Goal: Information Seeking & Learning: Learn about a topic

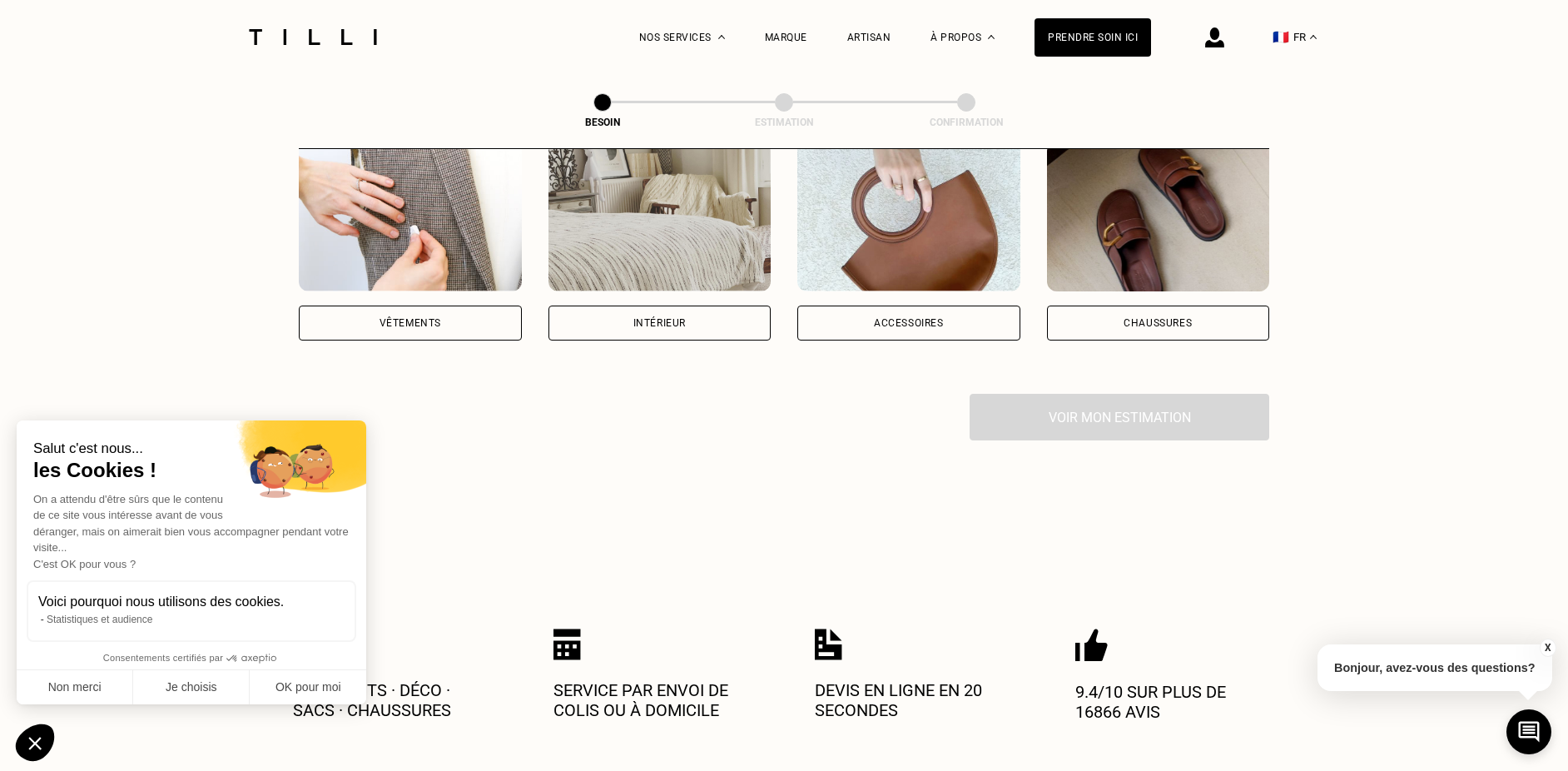
scroll to position [353, 0]
click at [83, 689] on button "Non merci" at bounding box center [75, 688] width 117 height 35
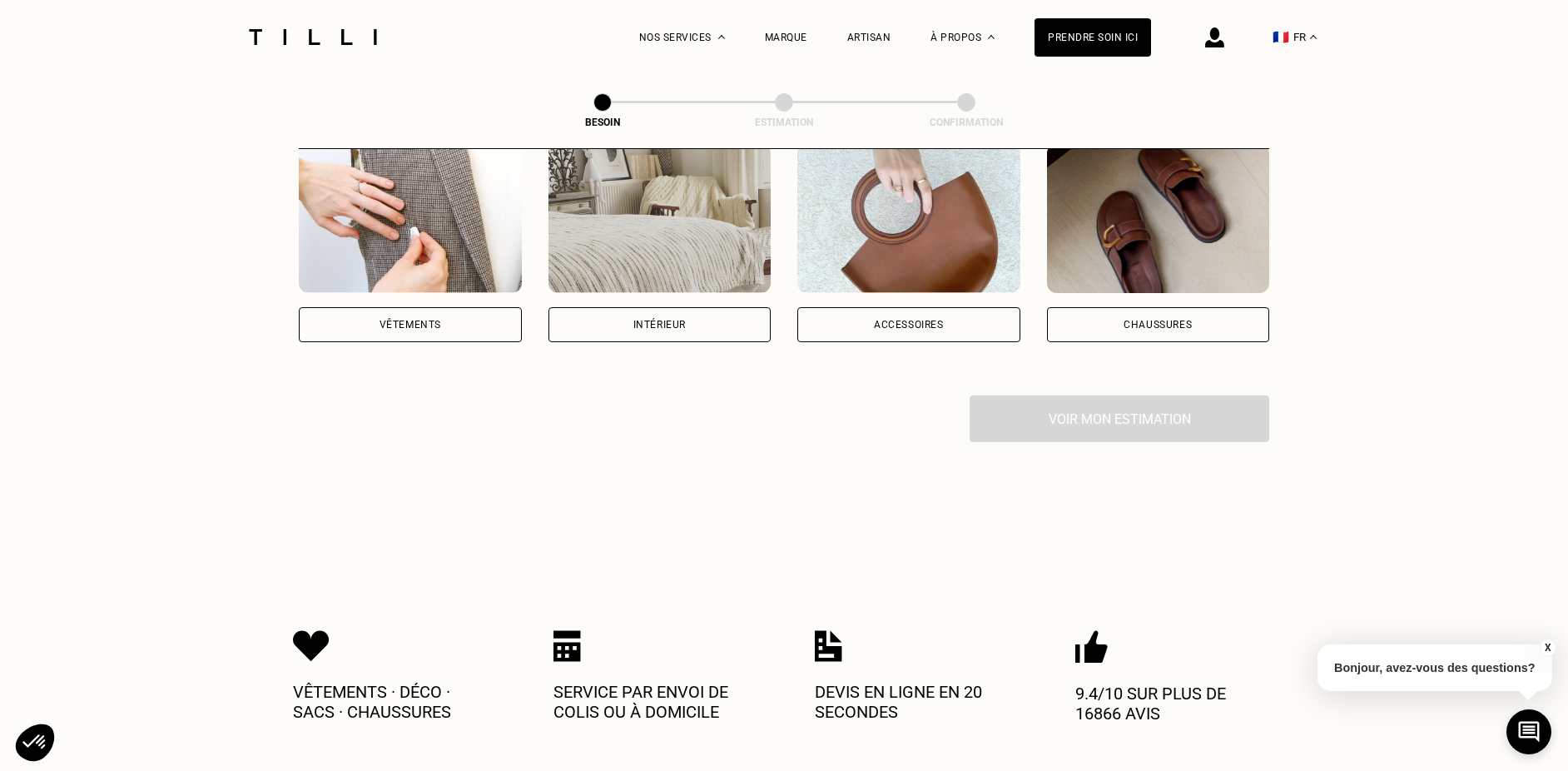
click at [446, 308] on div "Vêtements" at bounding box center [411, 325] width 223 height 35
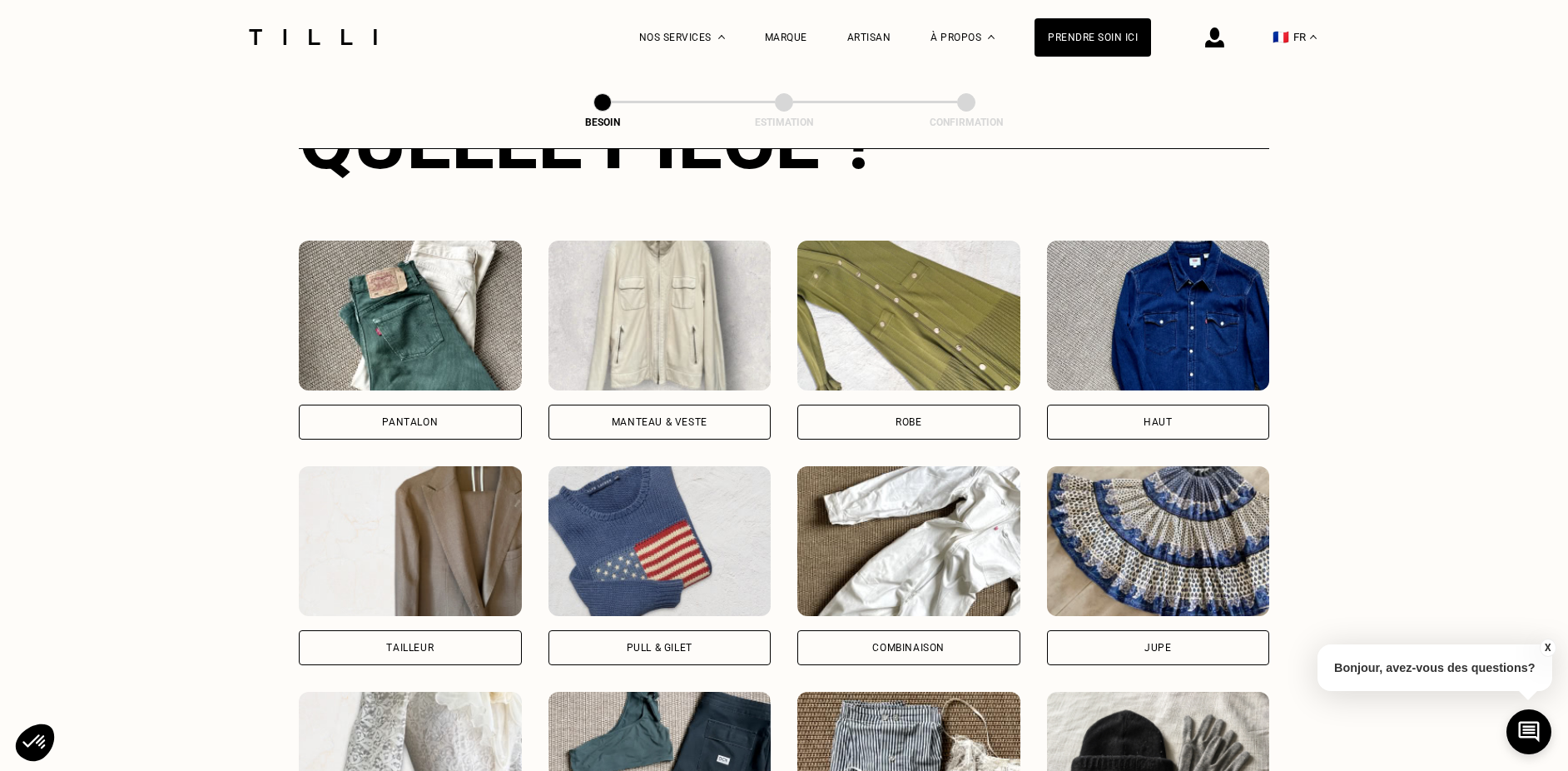
scroll to position [706, 0]
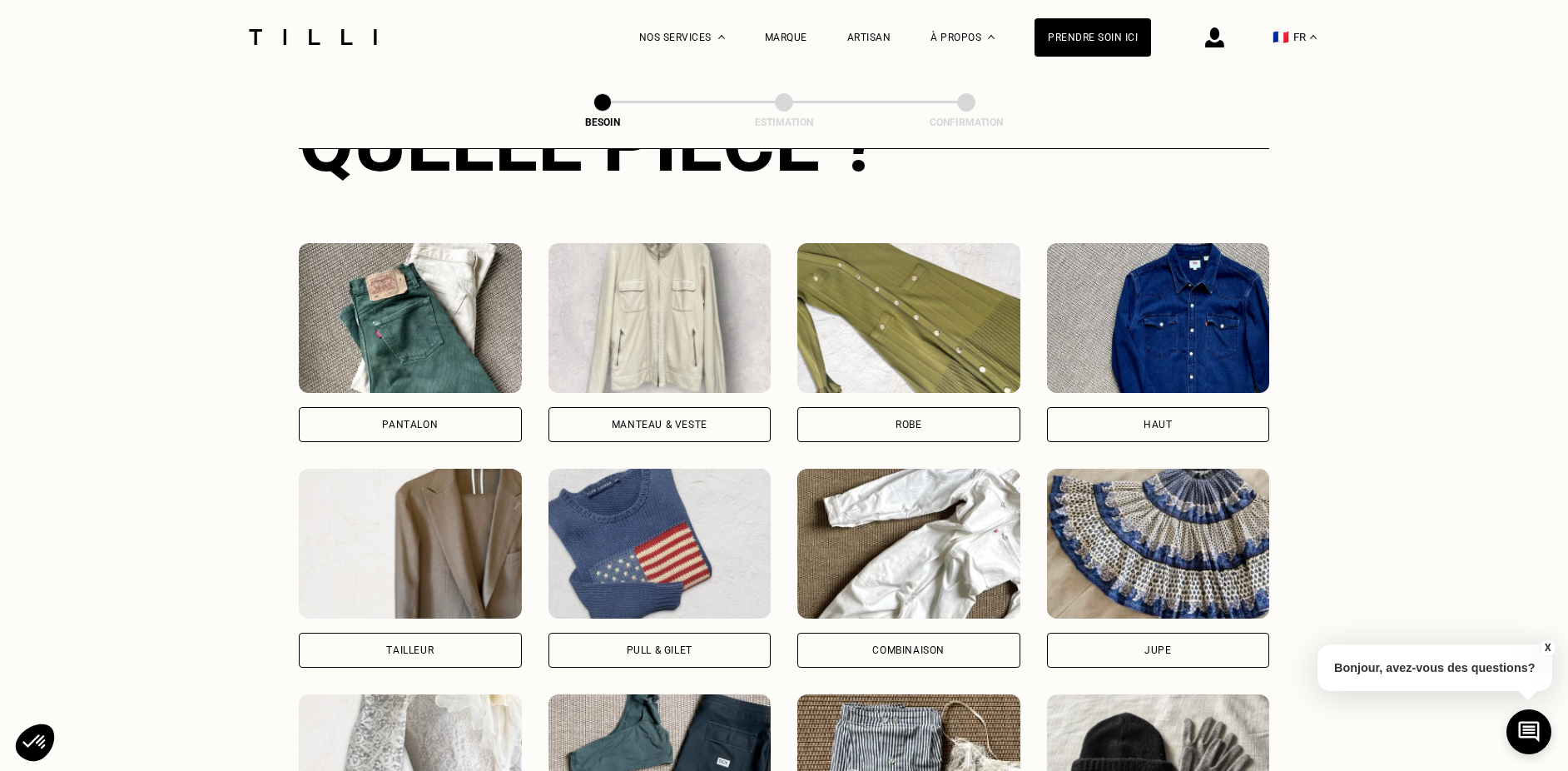
click at [1179, 407] on div "Haut" at bounding box center [1158, 425] width 223 height 35
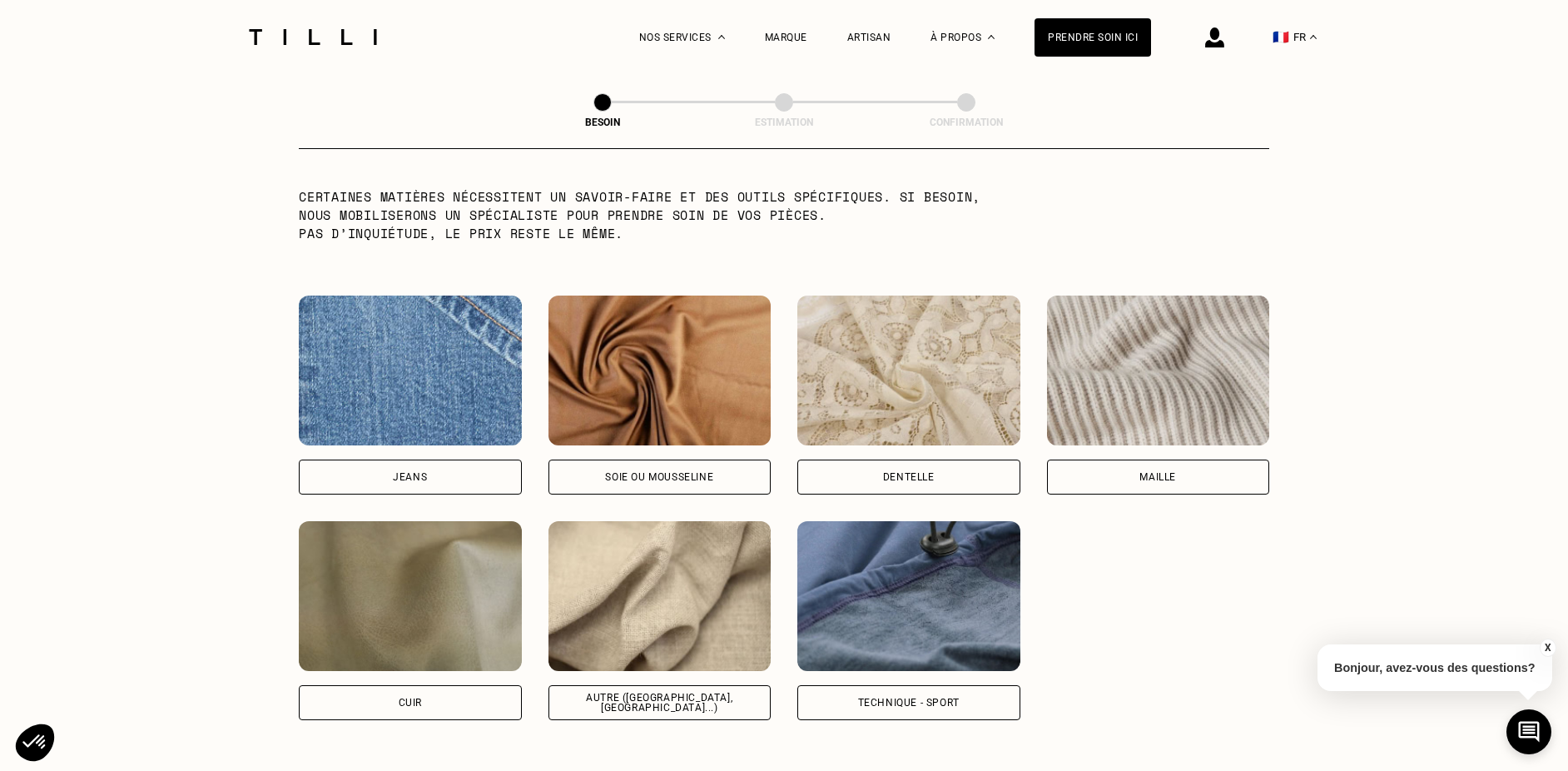
scroll to position [1676, 0]
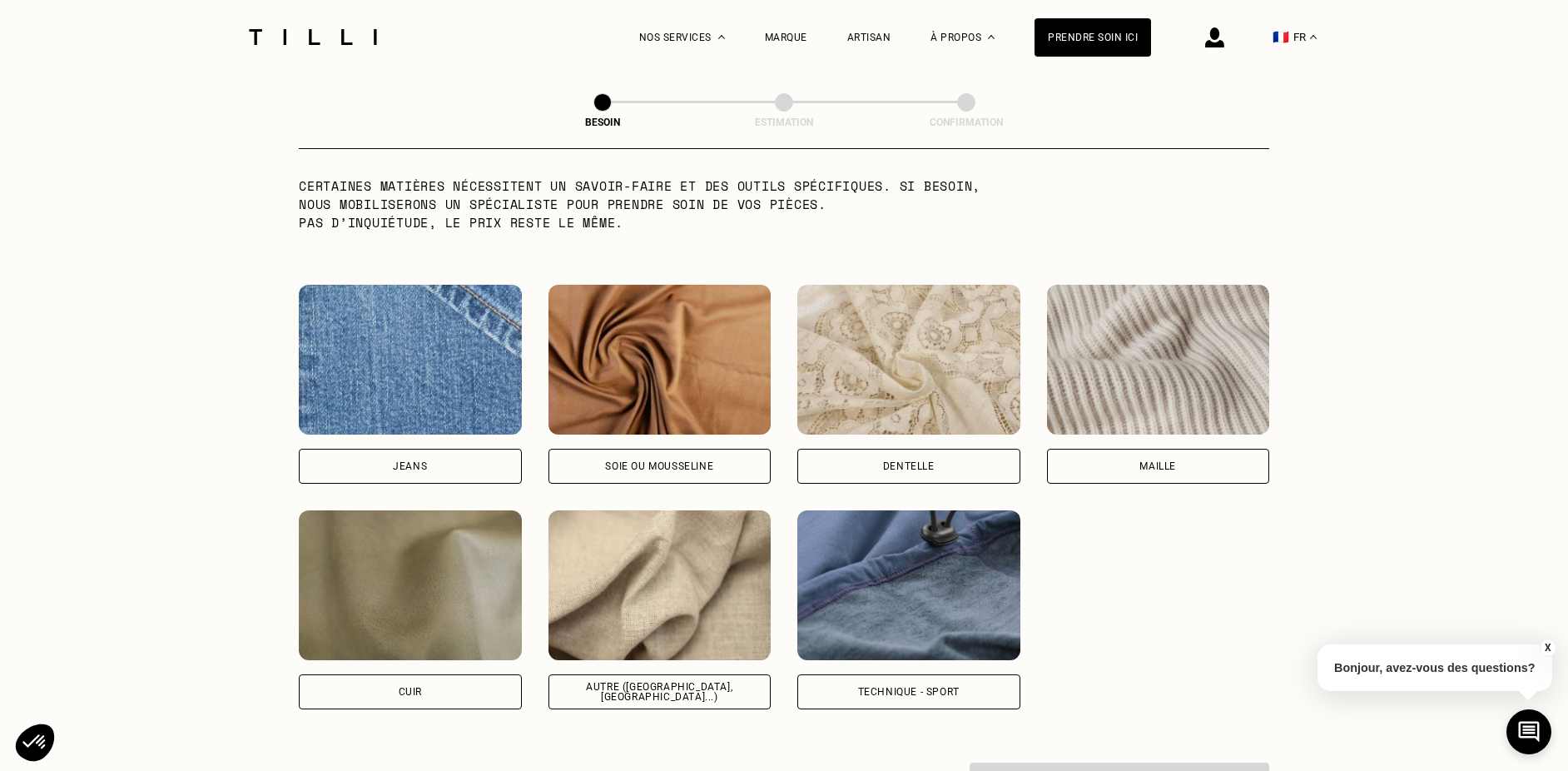
click at [452, 449] on div "Jeans" at bounding box center [411, 466] width 223 height 35
select select "FR"
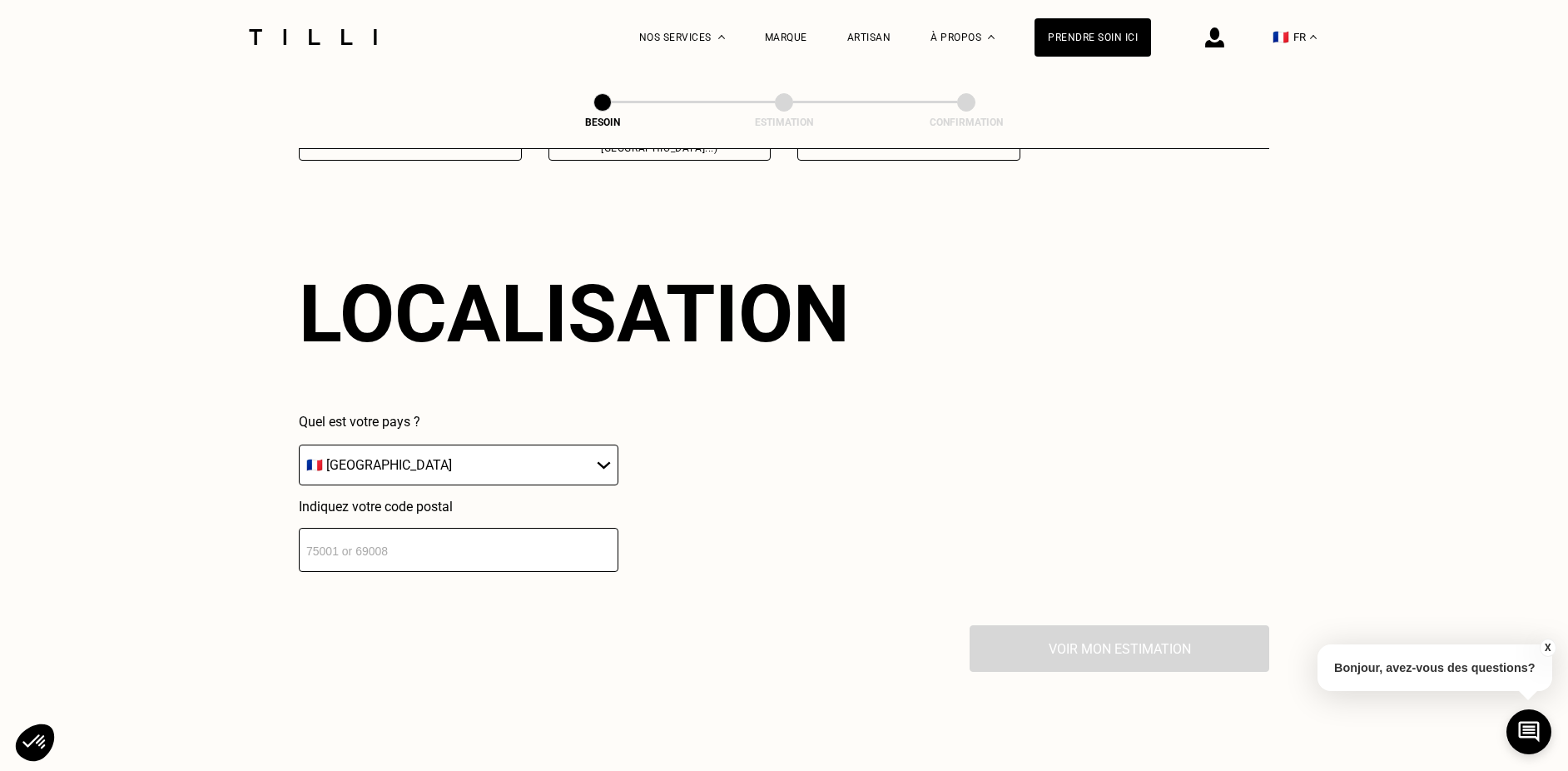
scroll to position [2232, 0]
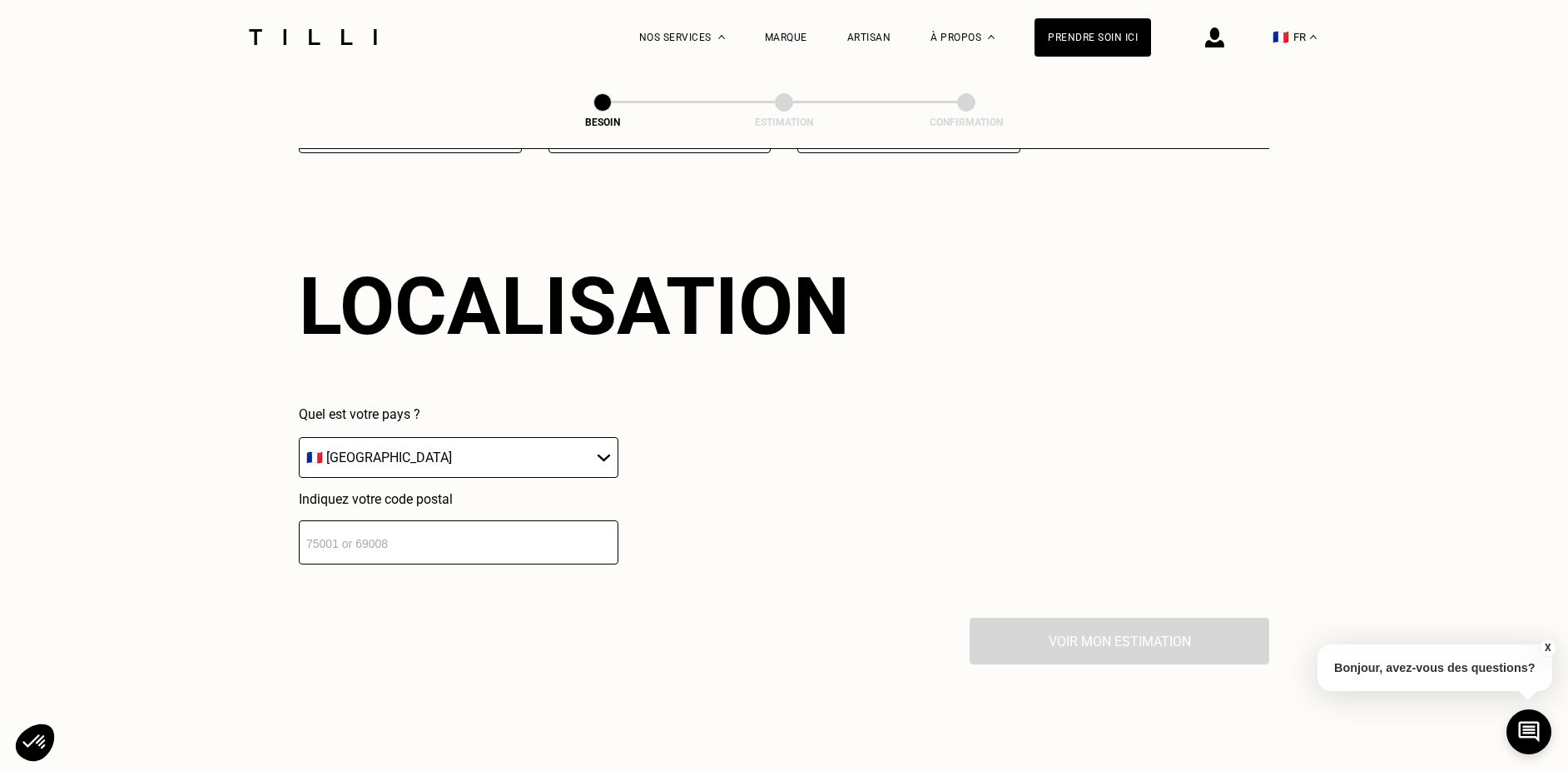
drag, startPoint x: 551, startPoint y: 515, endPoint x: 550, endPoint y: 507, distance: 8.1
click at [551, 520] on input "number" at bounding box center [459, 543] width 319 height 44
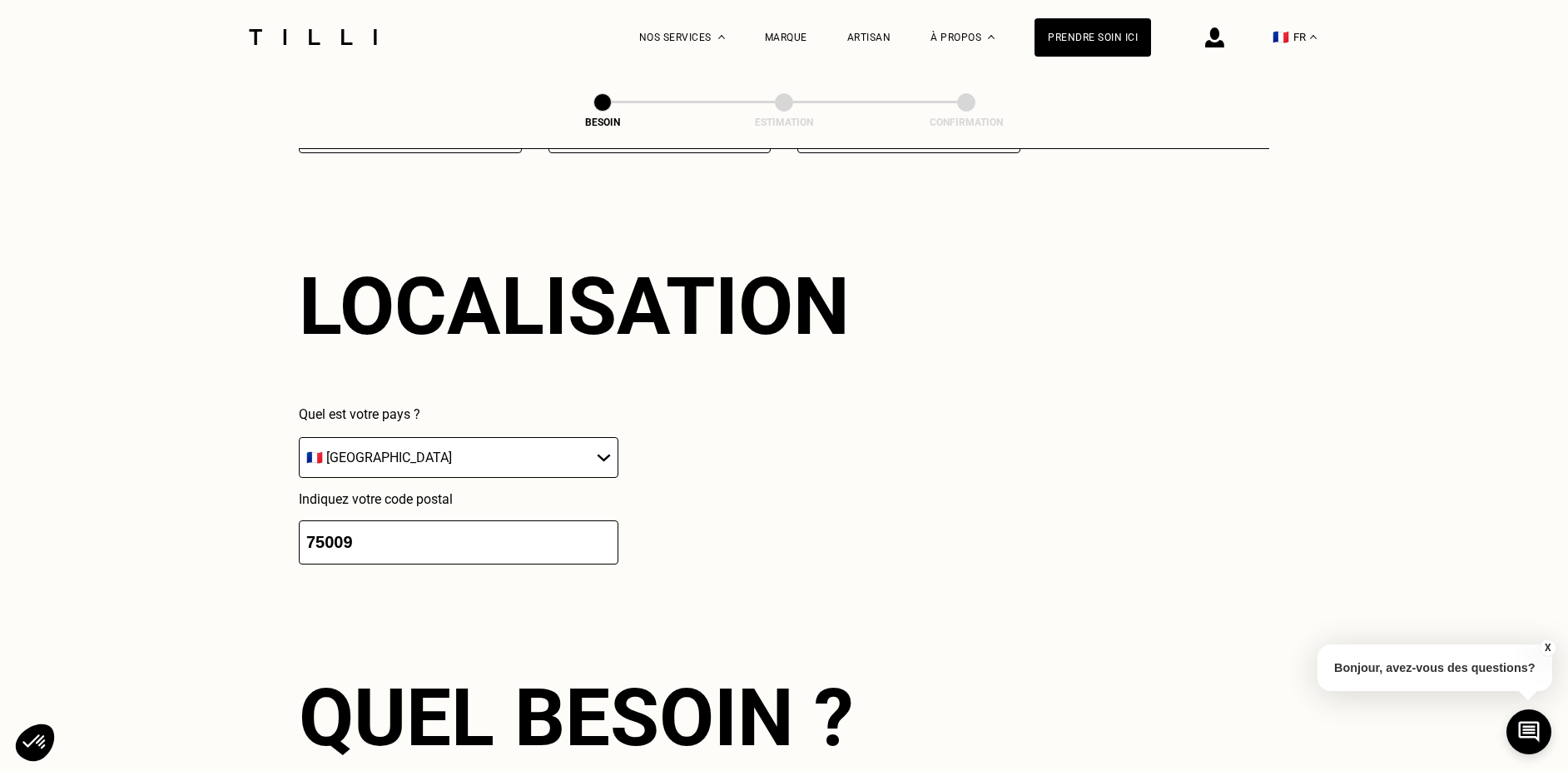
type input "75009"
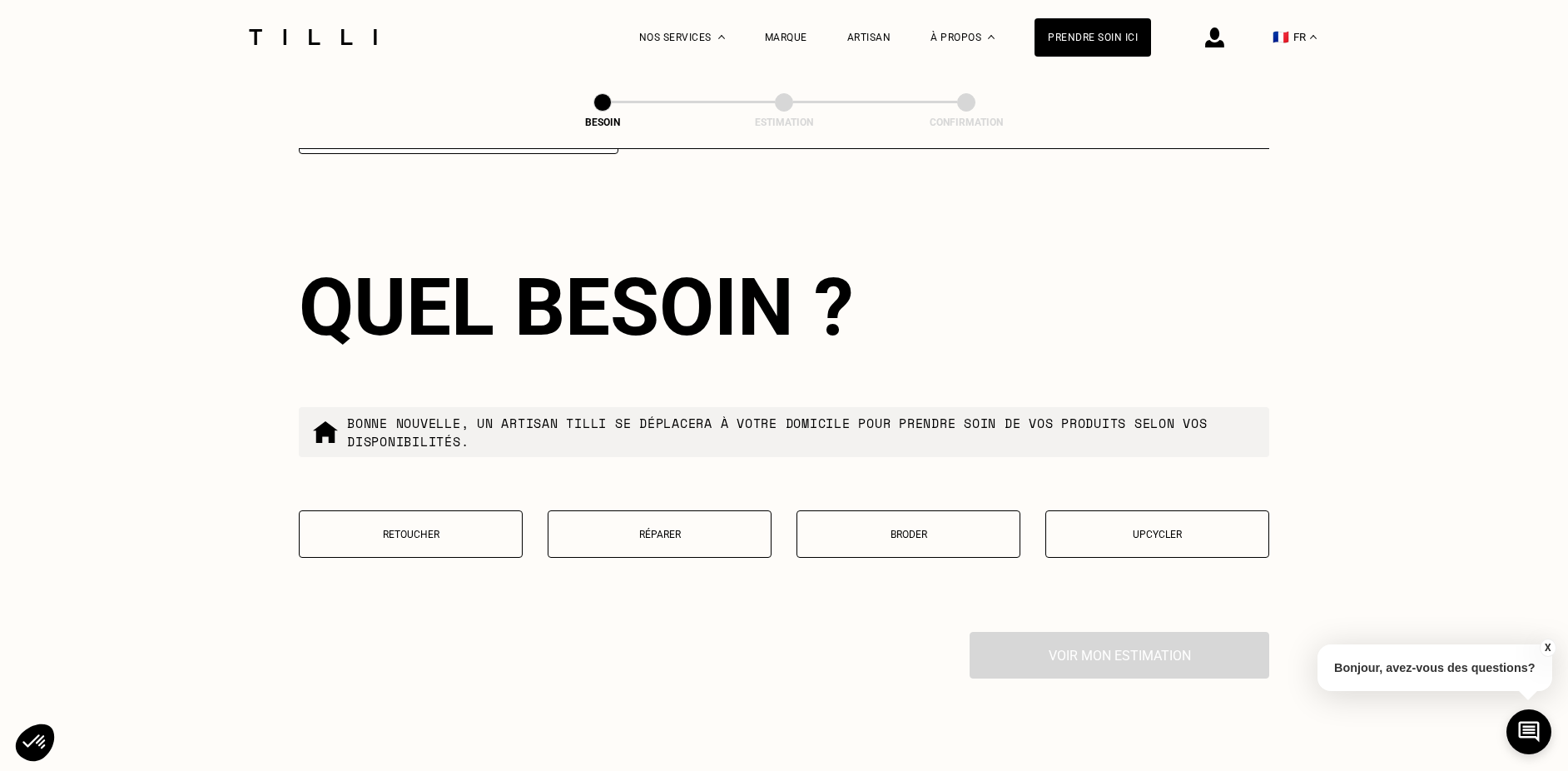
scroll to position [2643, 0]
click at [1146, 528] on p "Upcycler" at bounding box center [1156, 533] width 205 height 12
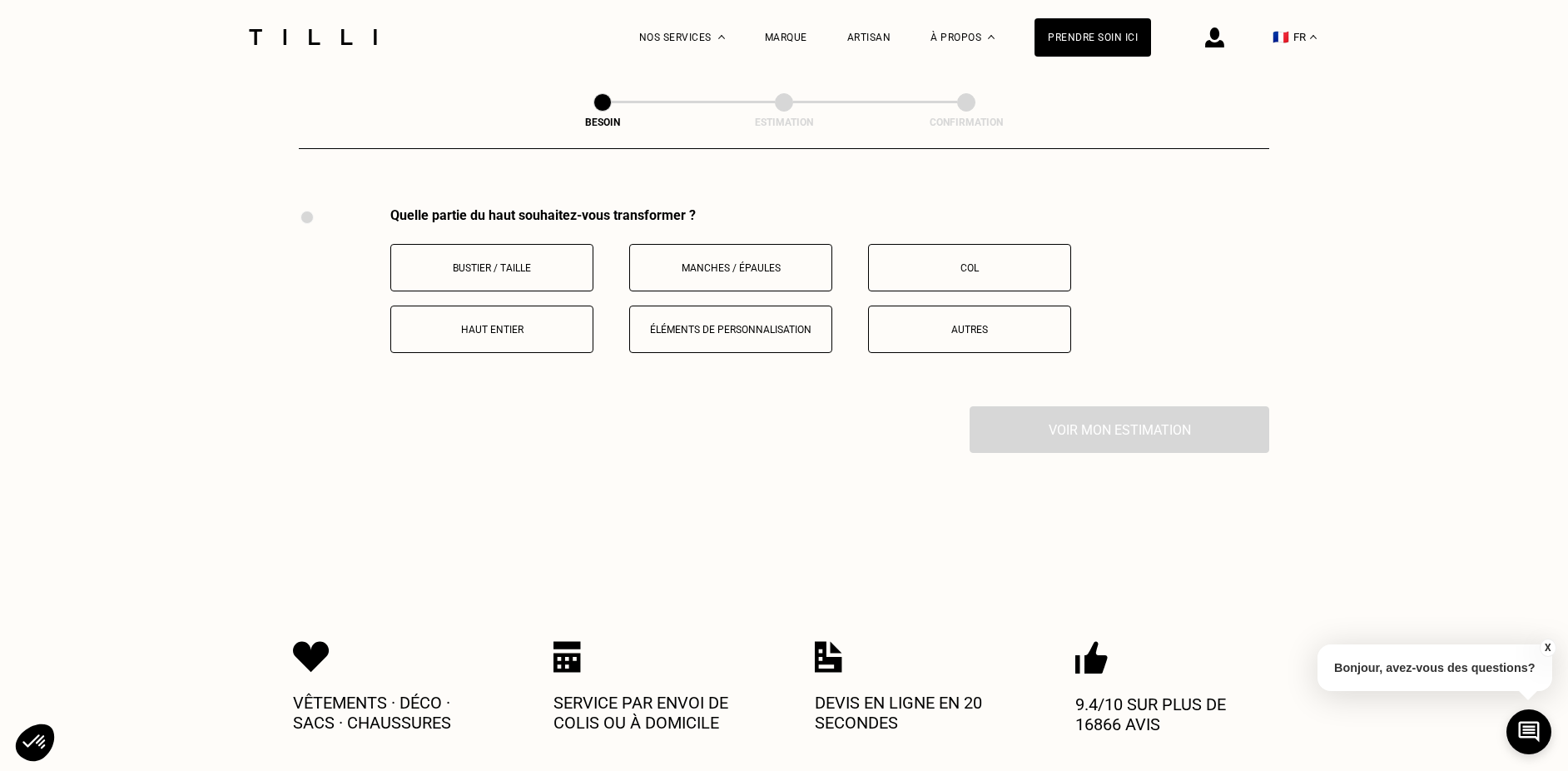
scroll to position [3067, 0]
click at [778, 318] on button "Éléments de personnalisation" at bounding box center [730, 329] width 203 height 48
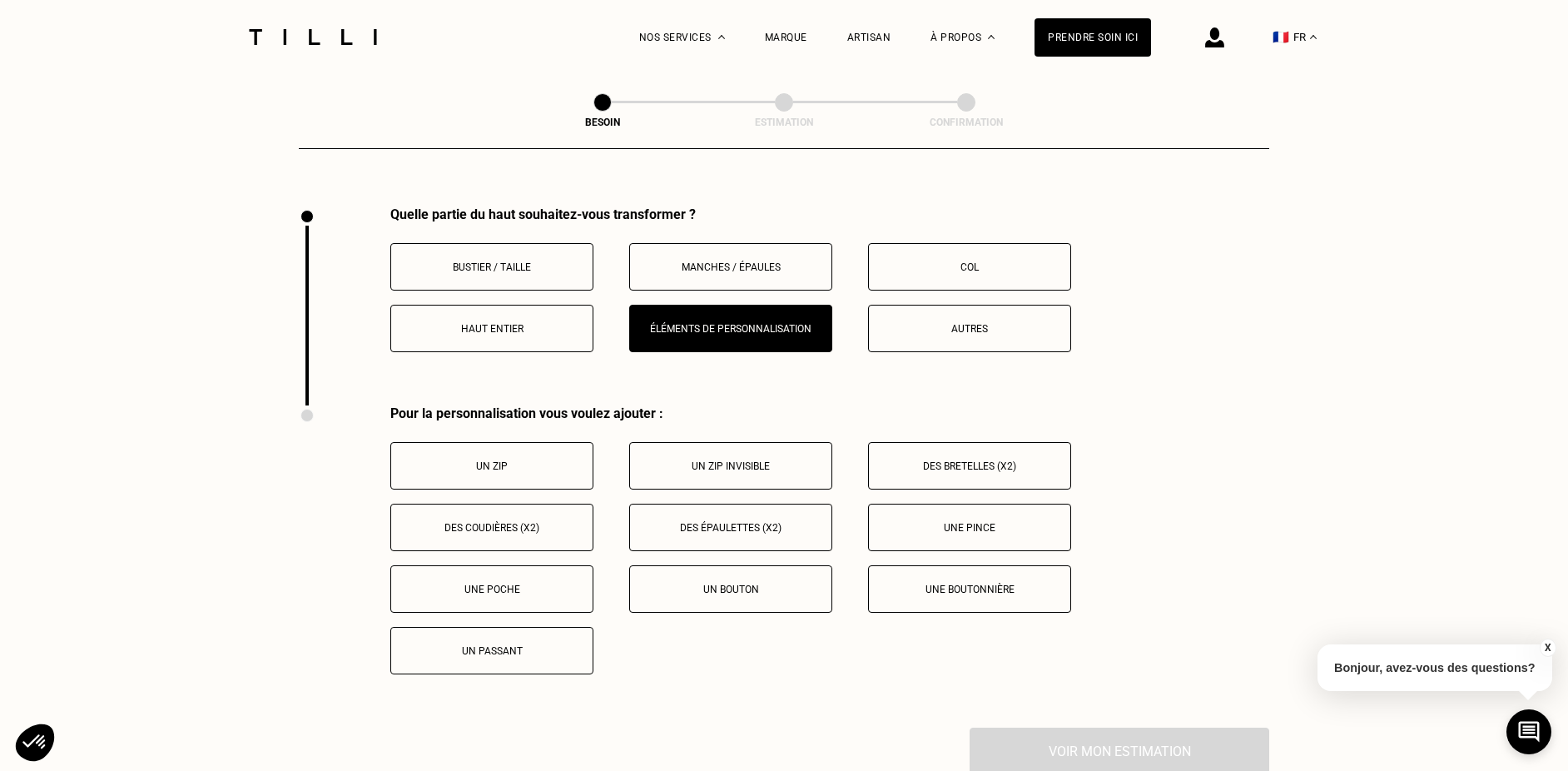
click at [527, 578] on button "Une poche" at bounding box center [492, 590] width 203 height 48
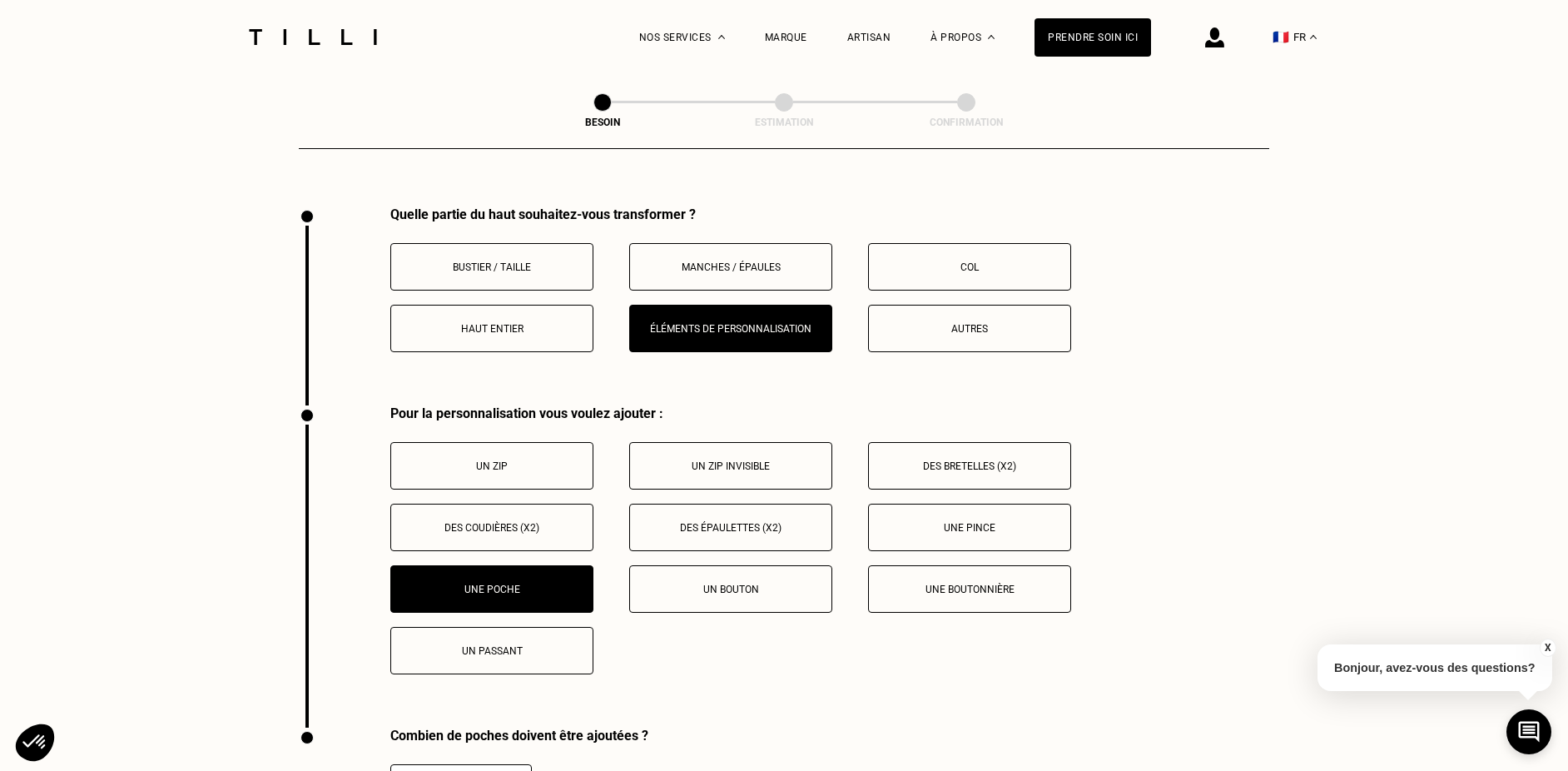
click at [551, 646] on p "Un passant" at bounding box center [492, 651] width 185 height 12
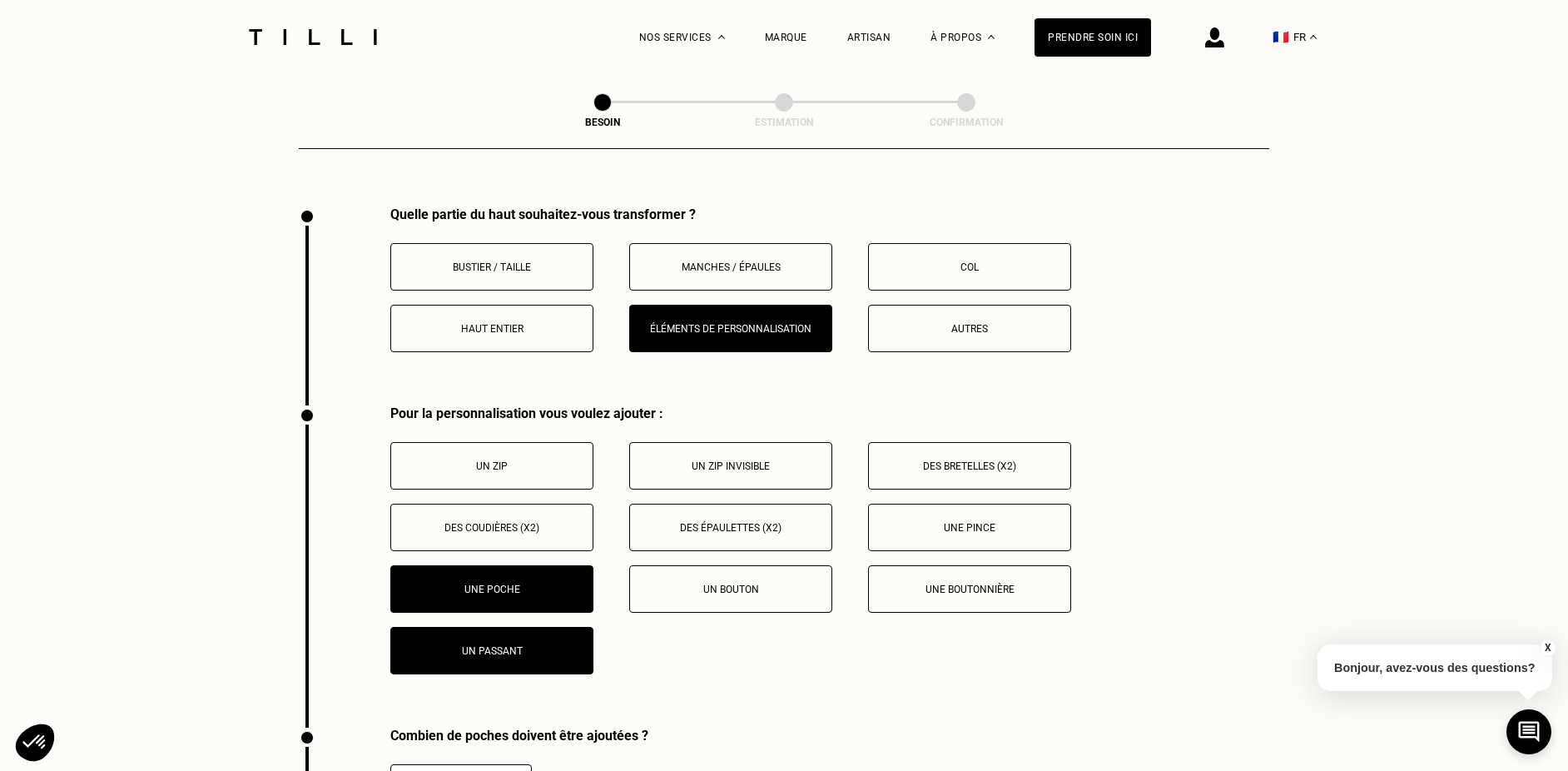
click at [542, 584] on p "Une poche" at bounding box center [492, 590] width 185 height 12
click at [568, 646] on p "Un passant" at bounding box center [492, 651] width 185 height 12
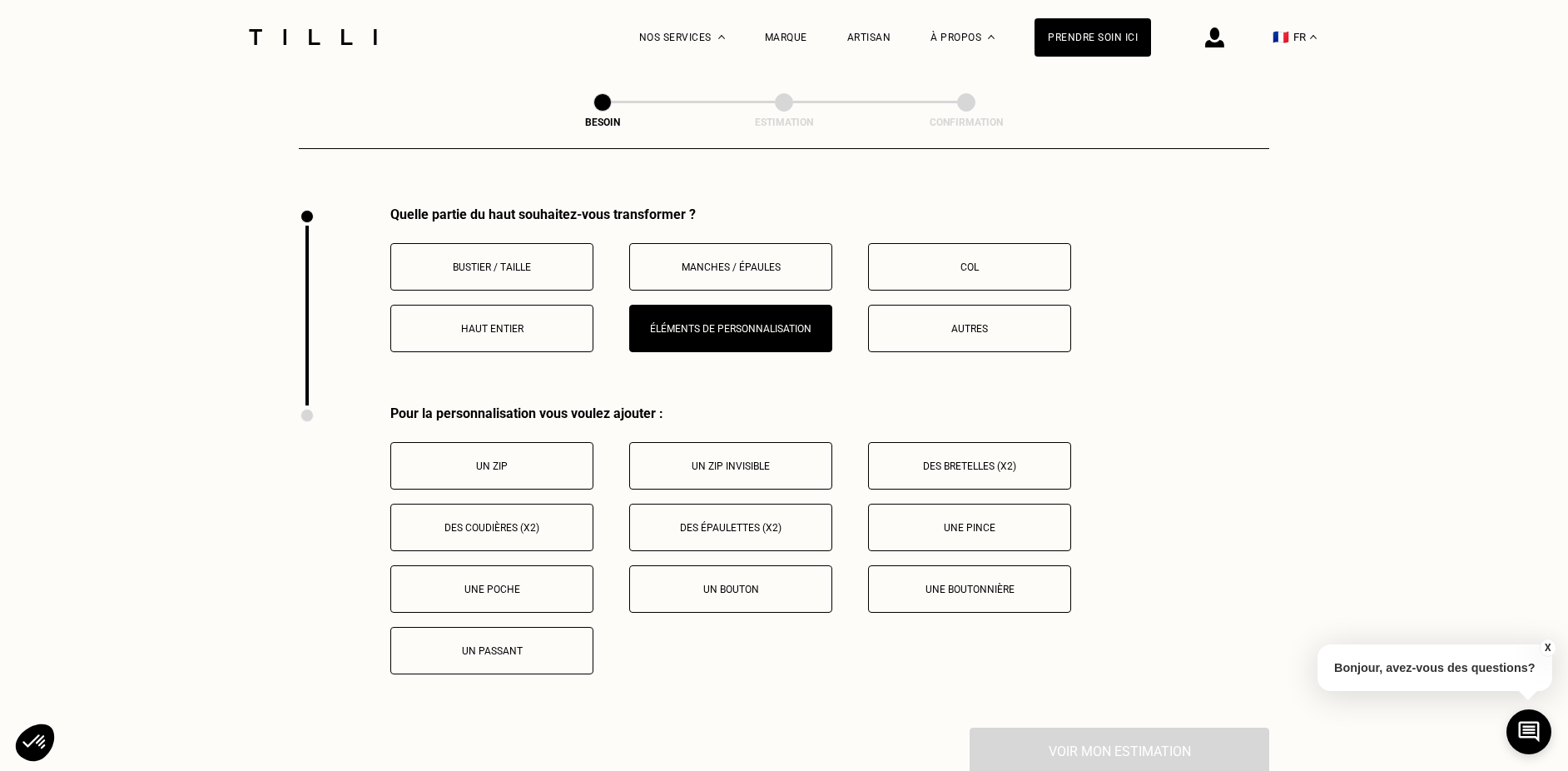
click at [749, 584] on p "Un bouton" at bounding box center [730, 590] width 185 height 12
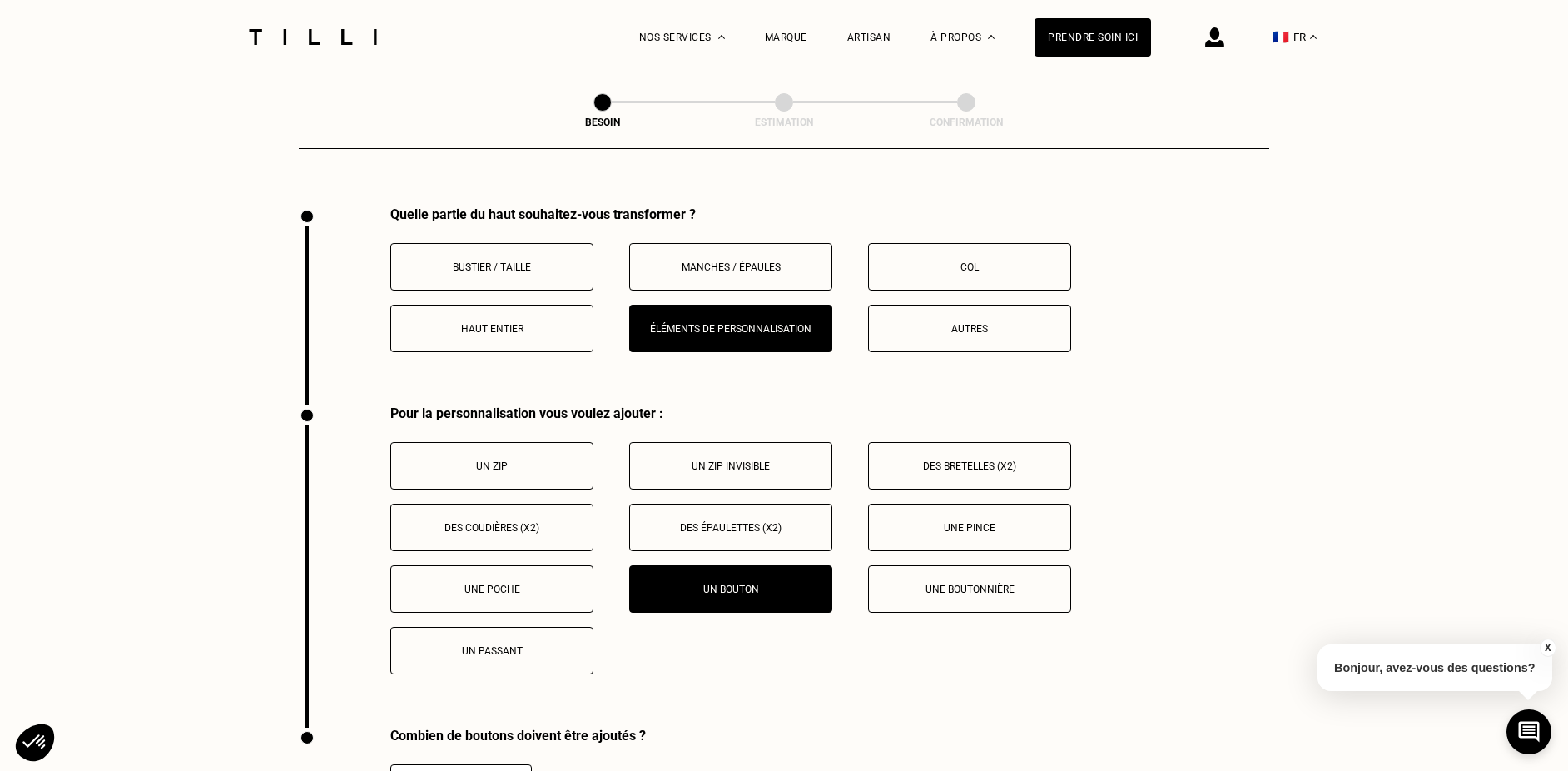
click at [756, 584] on p "Un bouton" at bounding box center [730, 590] width 185 height 12
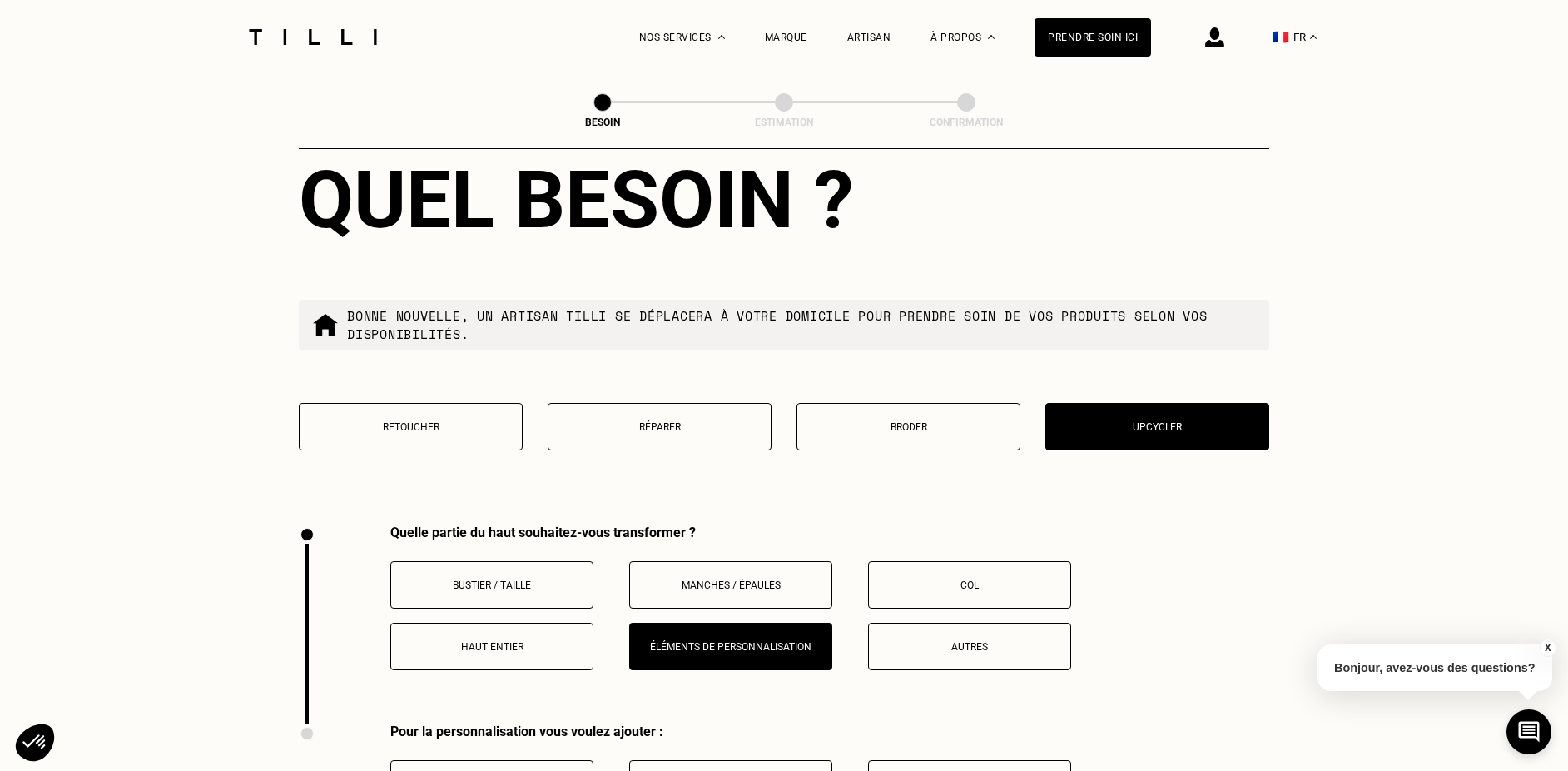
scroll to position [2724, 0]
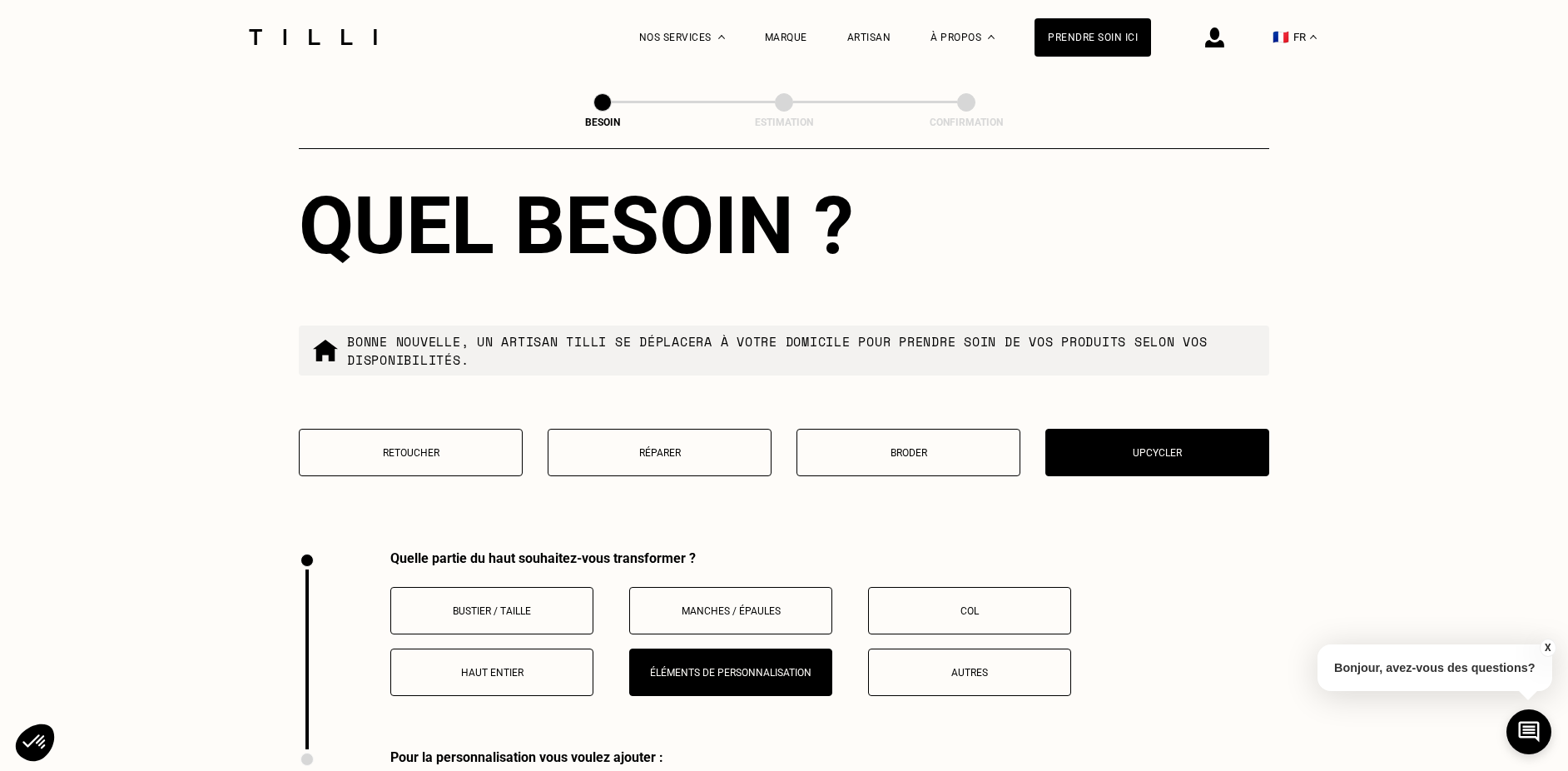
click at [699, 447] on p "Réparer" at bounding box center [659, 452] width 205 height 12
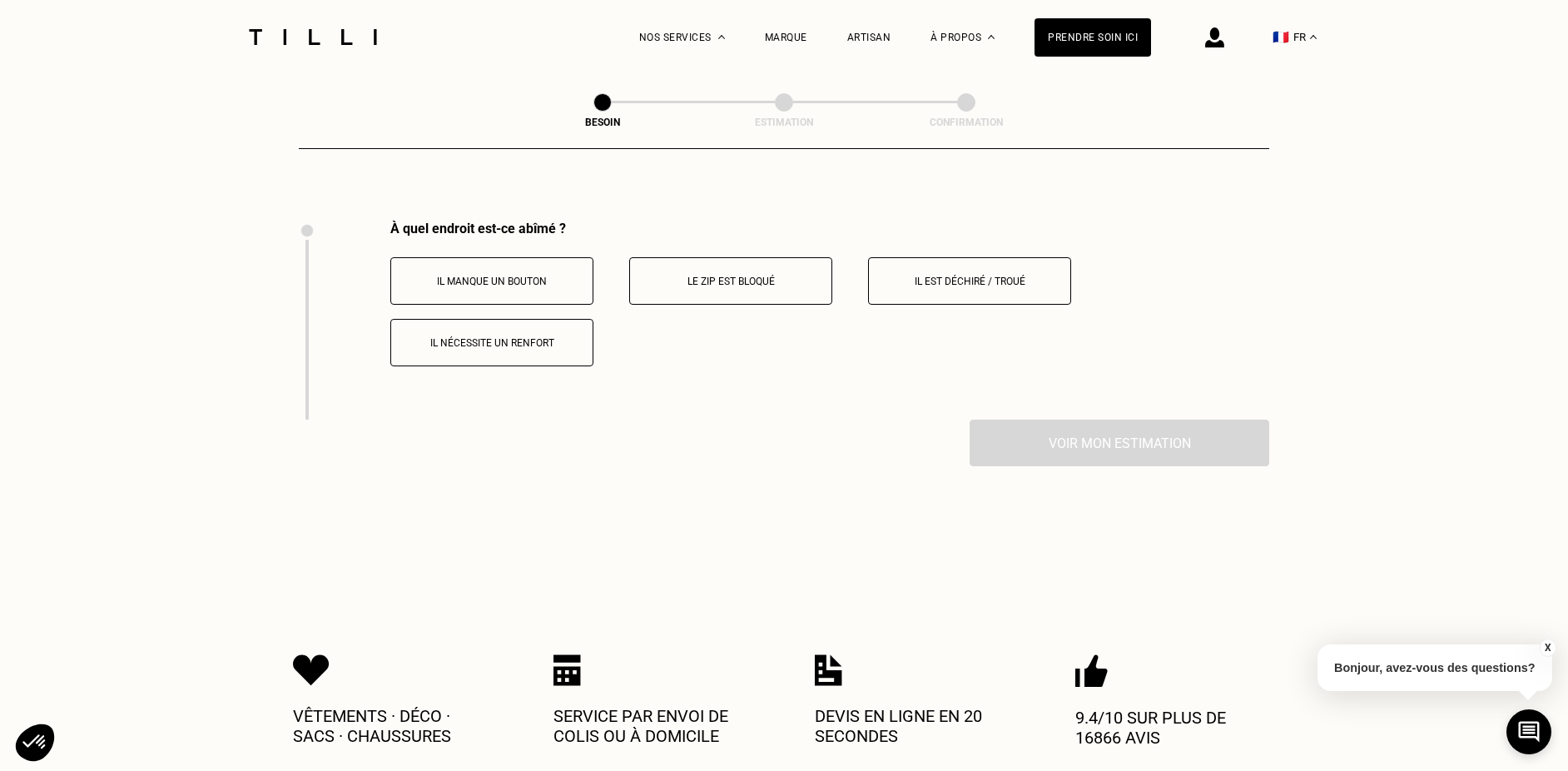
scroll to position [3067, 0]
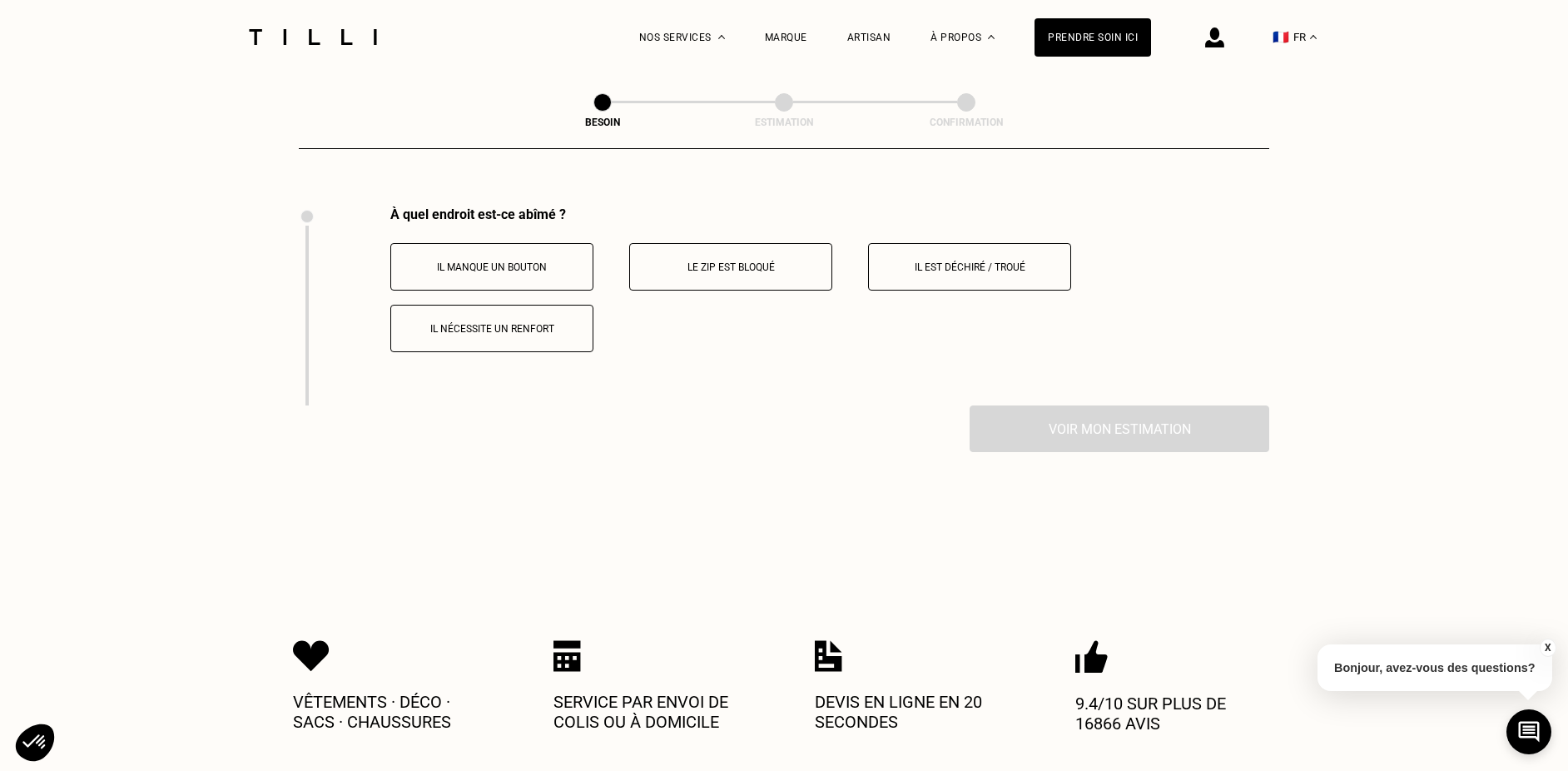
click at [960, 262] on p "Il est déchiré / troué" at bounding box center [970, 267] width 185 height 12
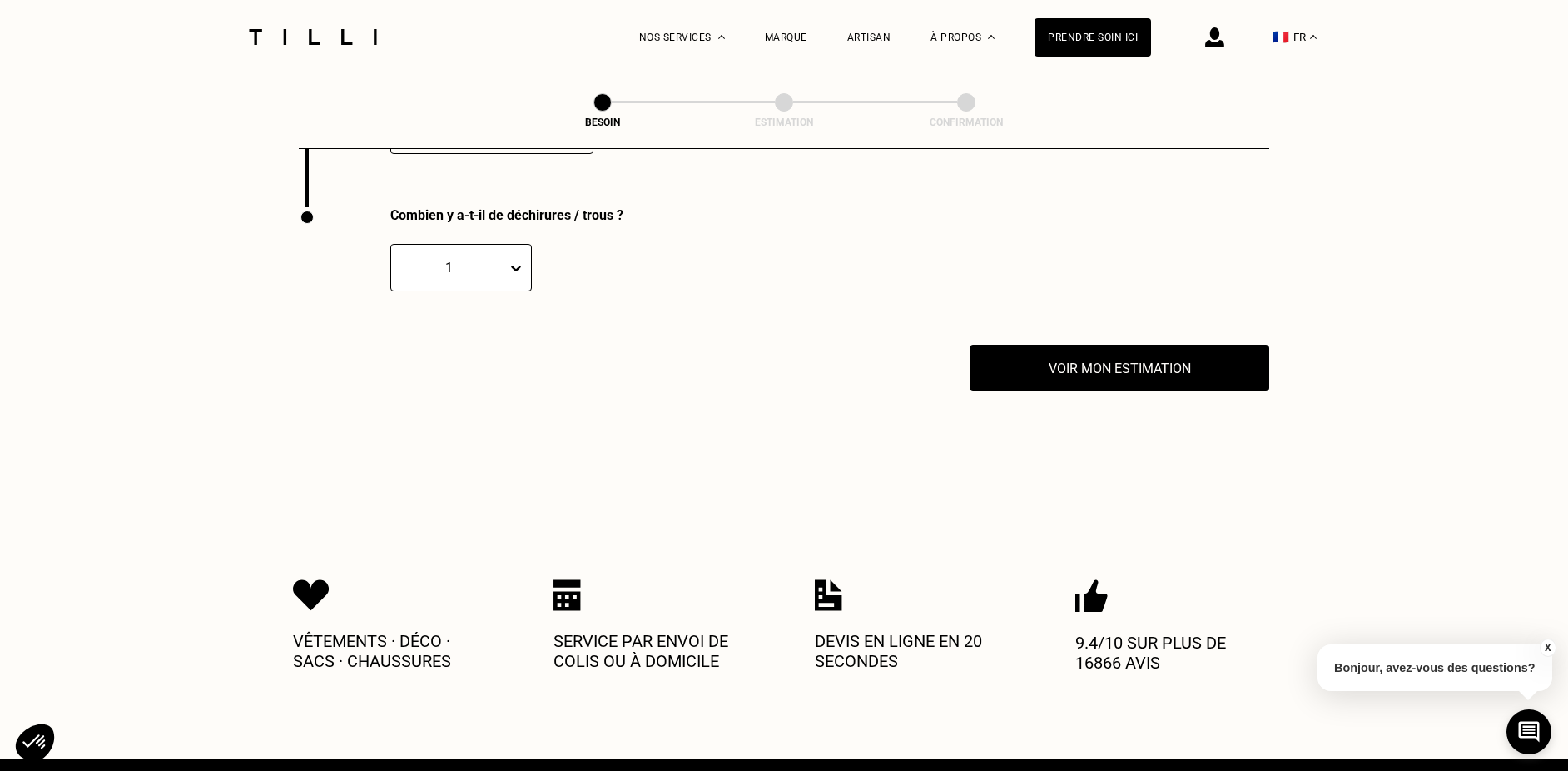
scroll to position [3266, 0]
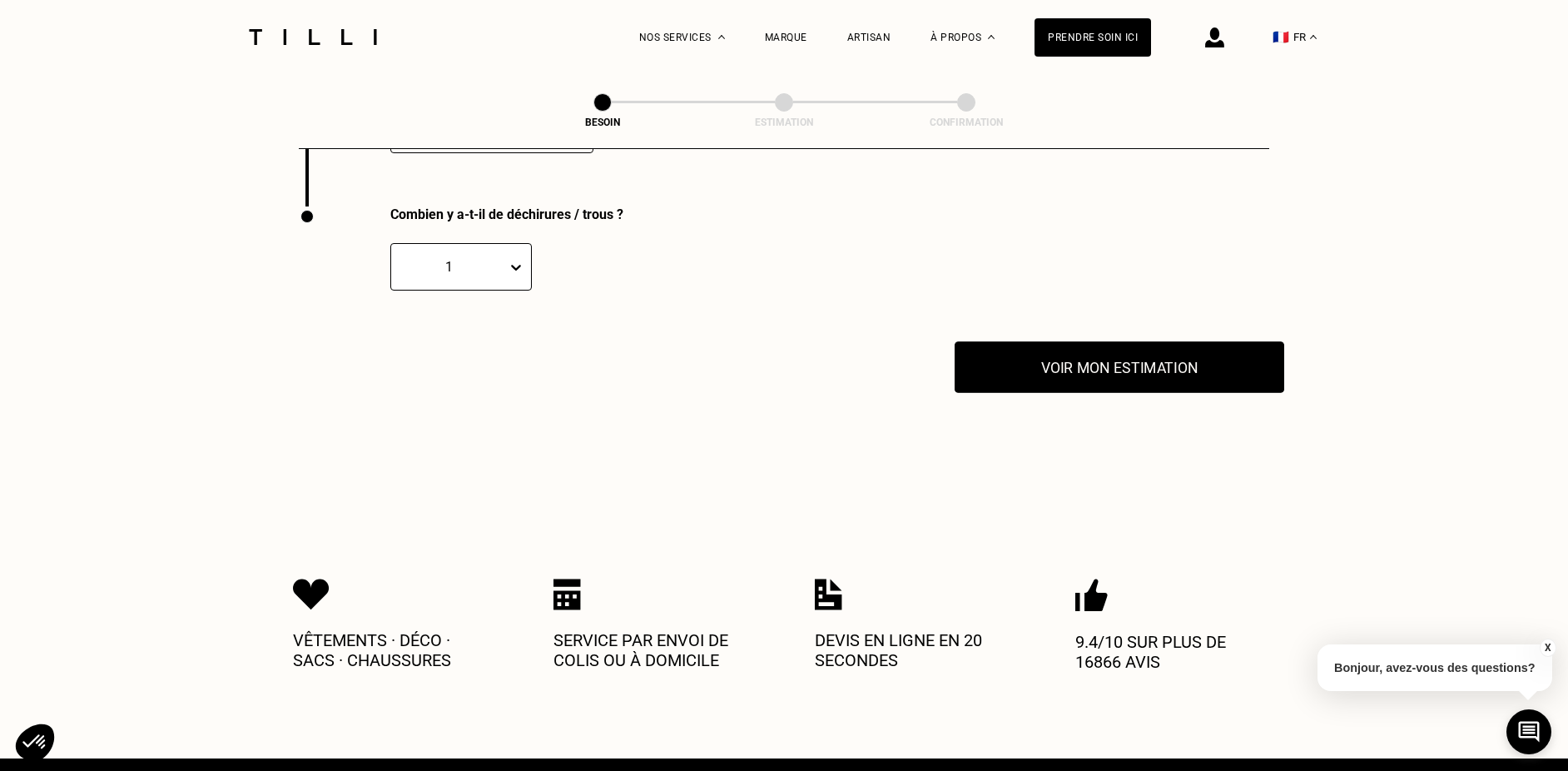
click at [1157, 353] on button "Voir mon estimation" at bounding box center [1120, 368] width 330 height 52
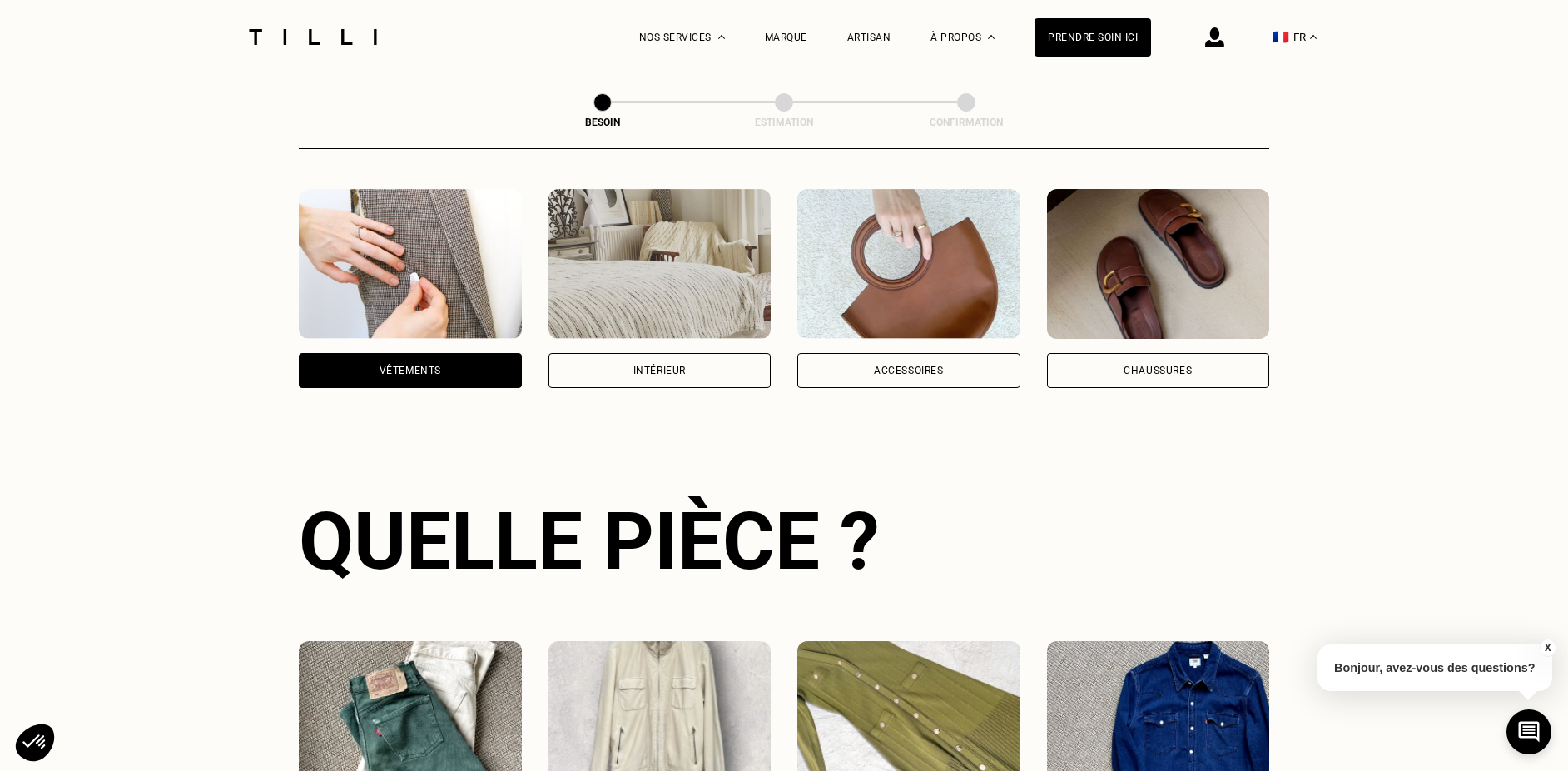
scroll to position [0, 0]
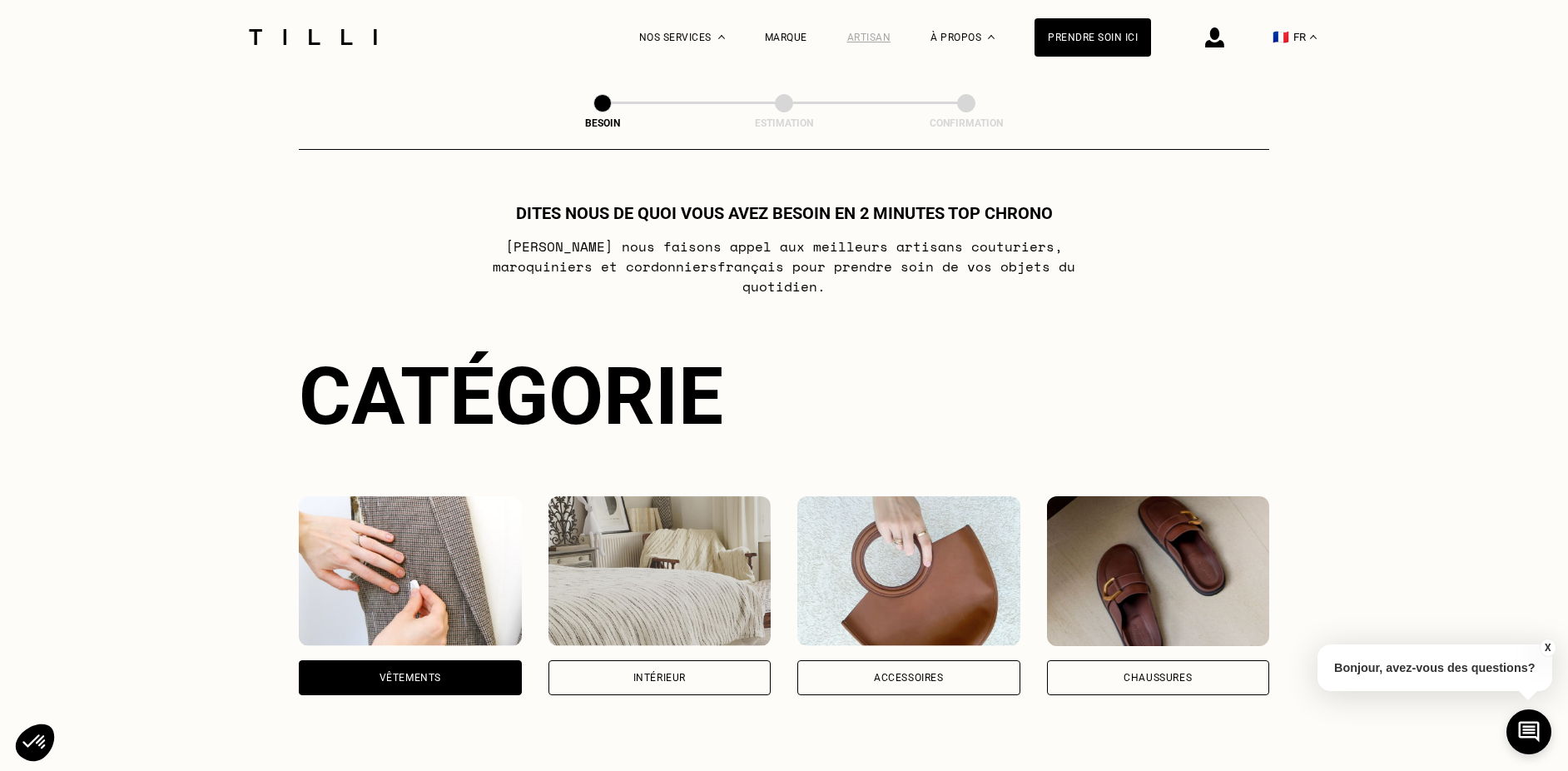
click at [881, 39] on div "Artisan" at bounding box center [869, 37] width 44 height 12
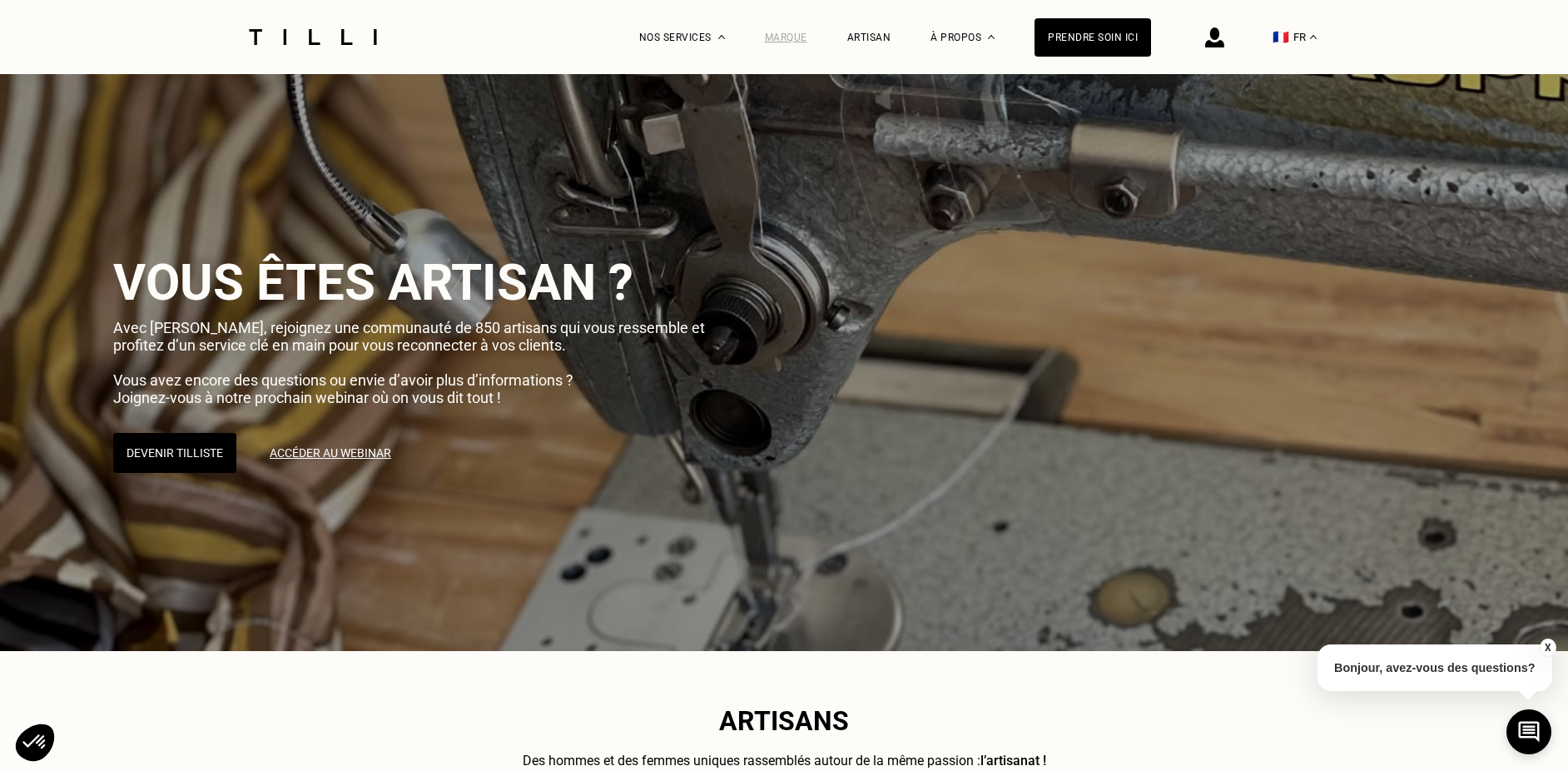
click at [791, 45] on div "Marque" at bounding box center [786, 37] width 42 height 74
click at [784, 39] on div "Marque" at bounding box center [786, 37] width 42 height 12
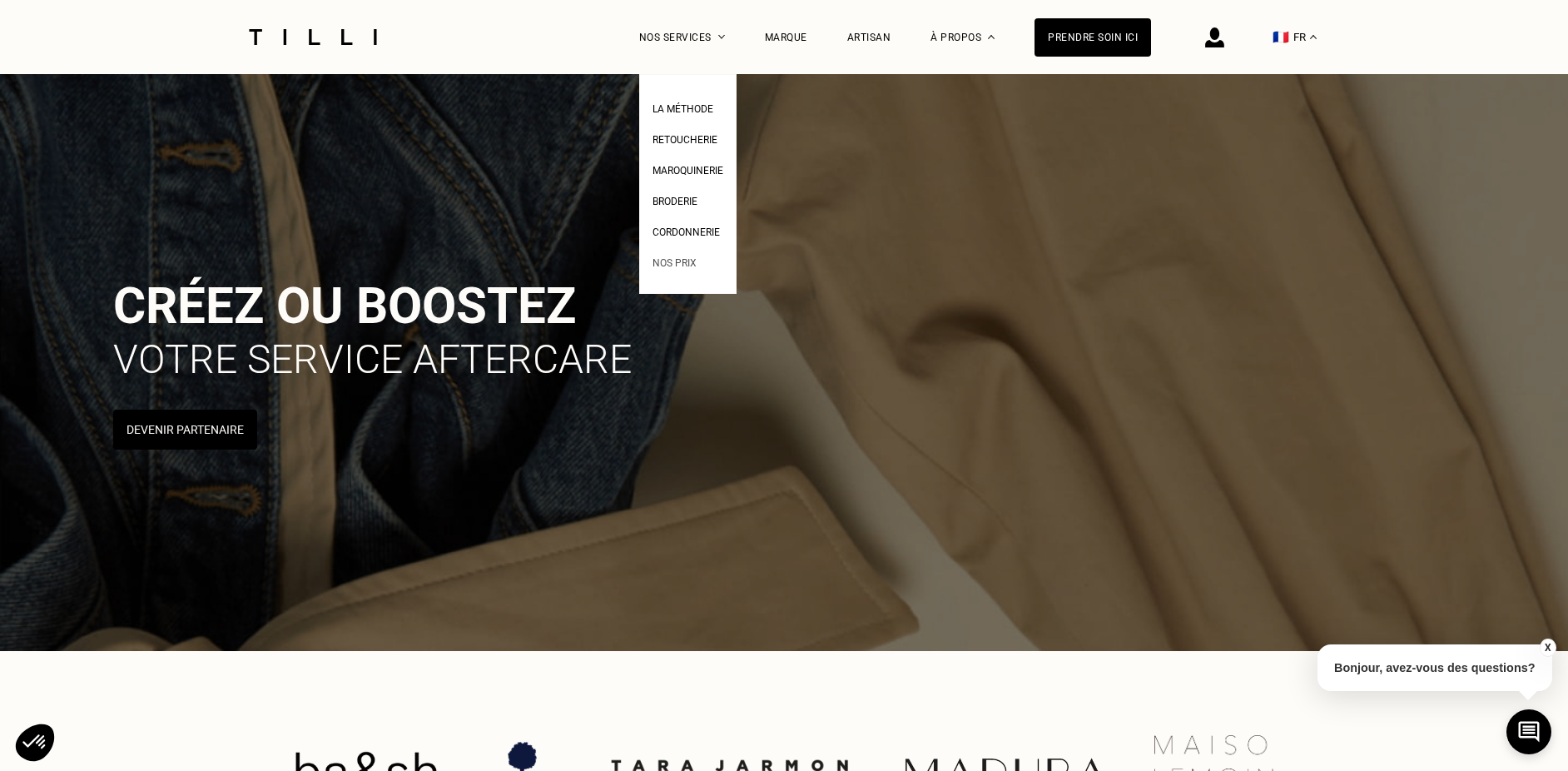
click at [689, 262] on span "Nos prix" at bounding box center [675, 263] width 44 height 12
select select "FR"
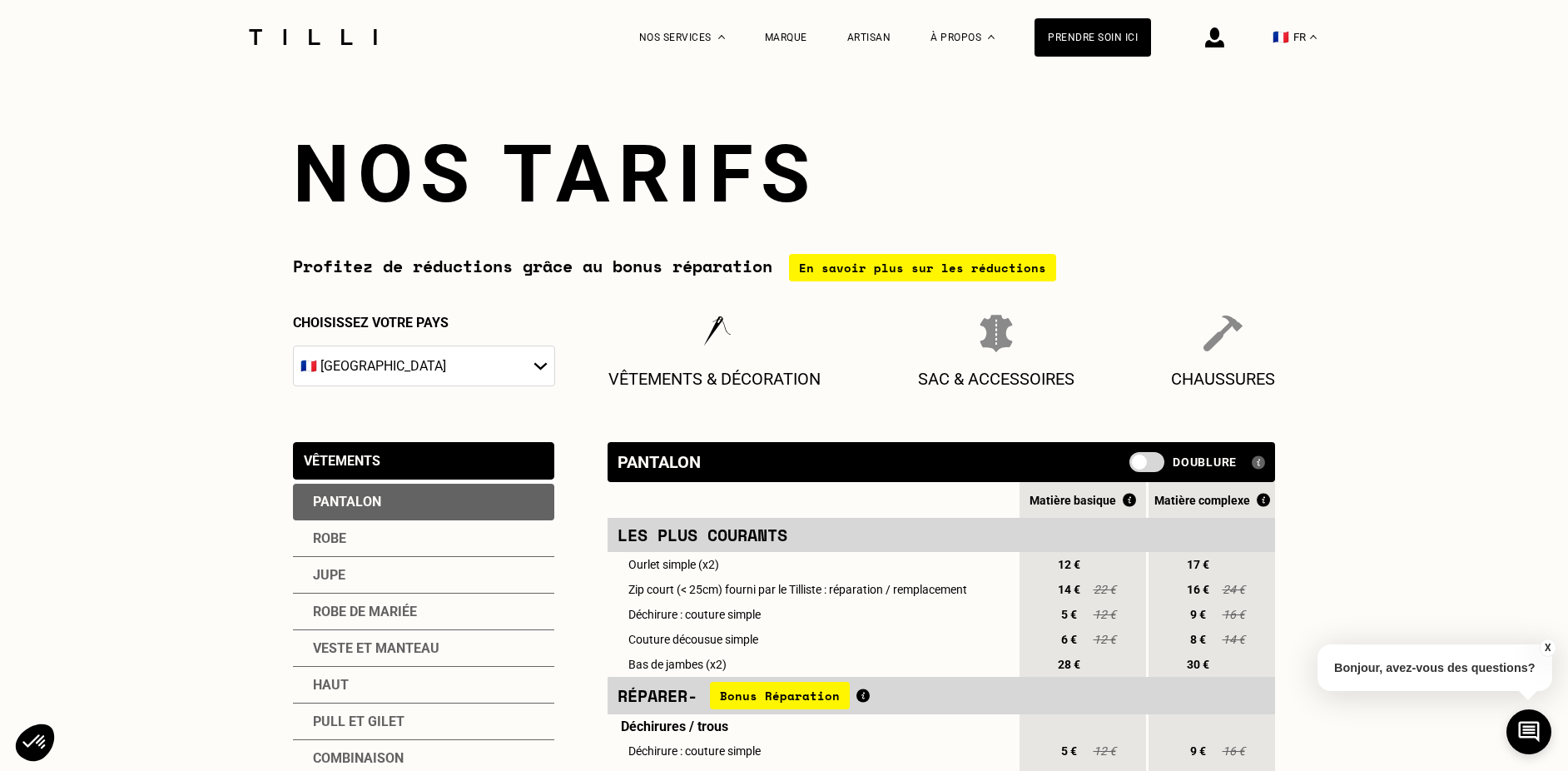
drag, startPoint x: 1567, startPoint y: 149, endPoint x: 1560, endPoint y: 181, distance: 32.8
click at [354, 39] on img at bounding box center [313, 37] width 140 height 16
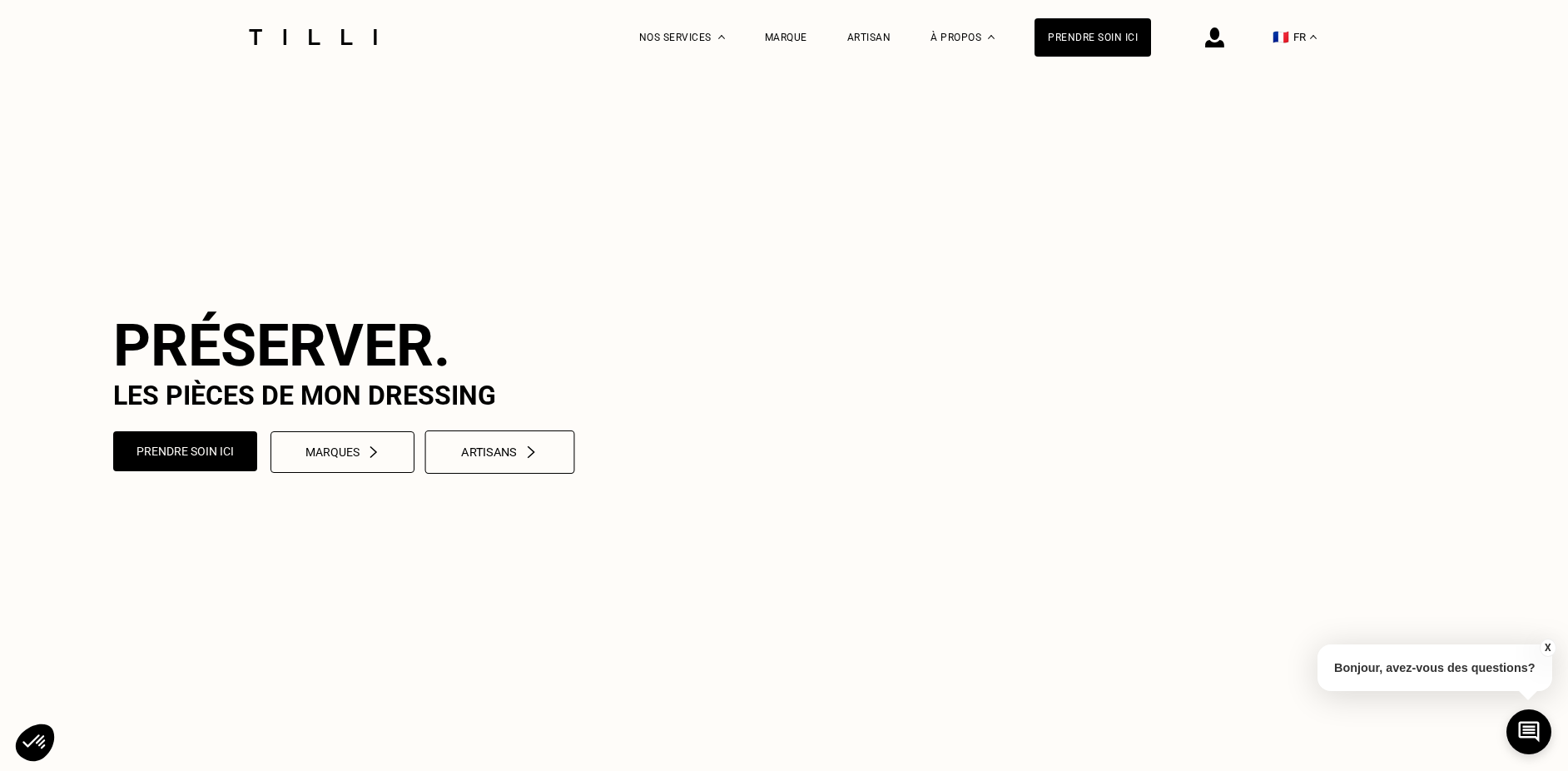
click at [524, 460] on img at bounding box center [531, 452] width 15 height 14
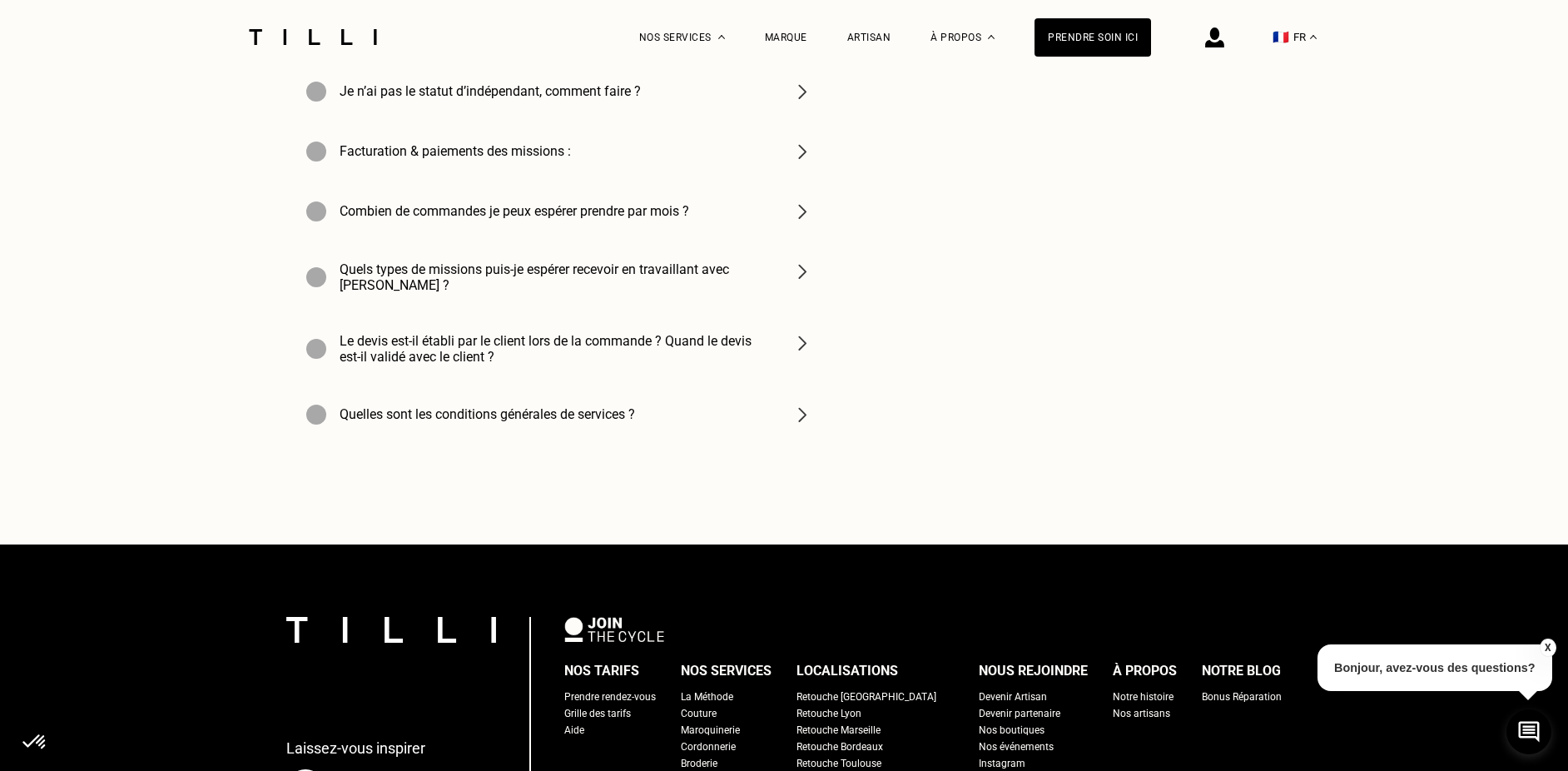
scroll to position [6175, 0]
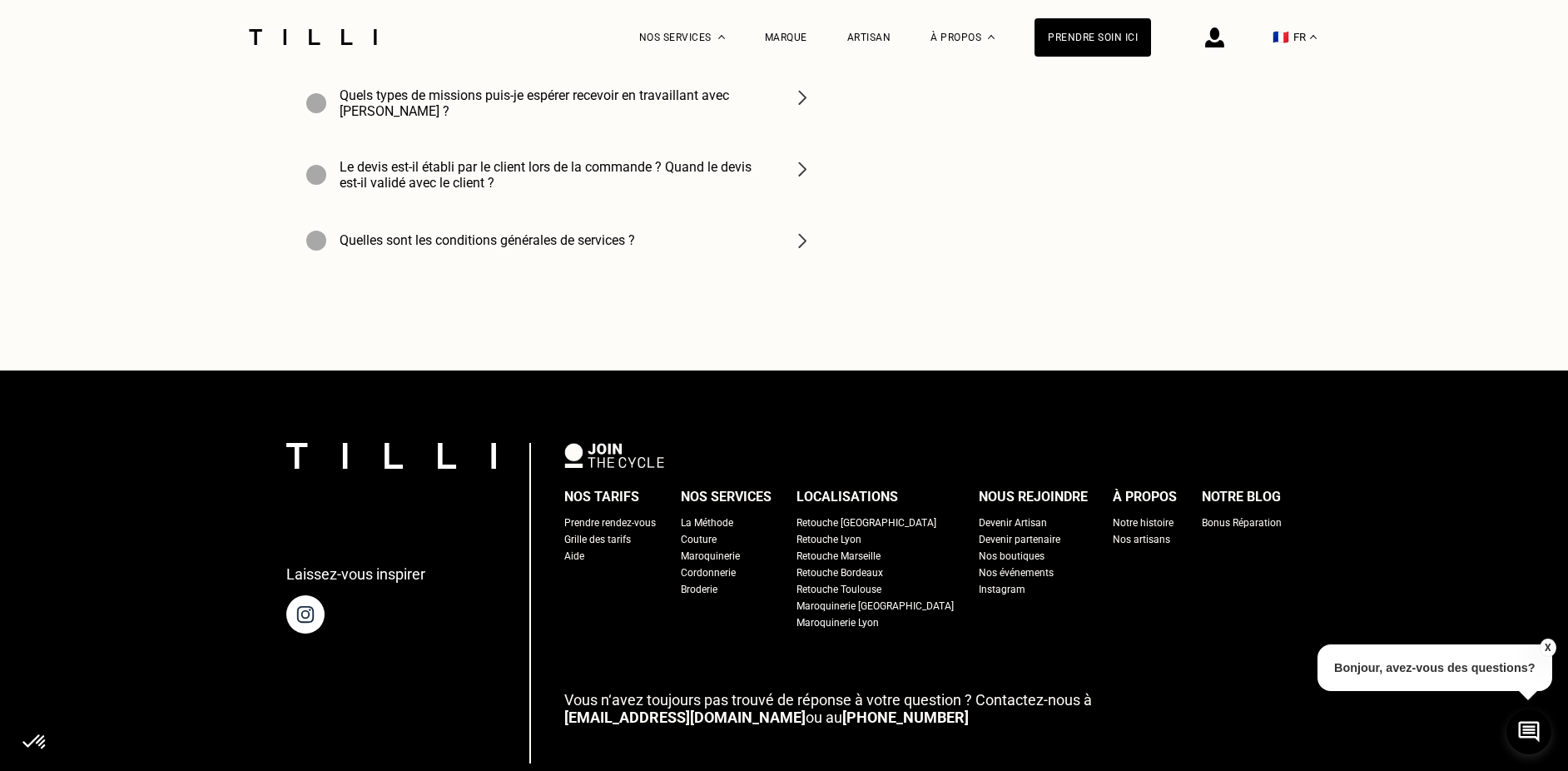
click at [874, 515] on div "Retouche [GEOGRAPHIC_DATA]" at bounding box center [866, 523] width 140 height 17
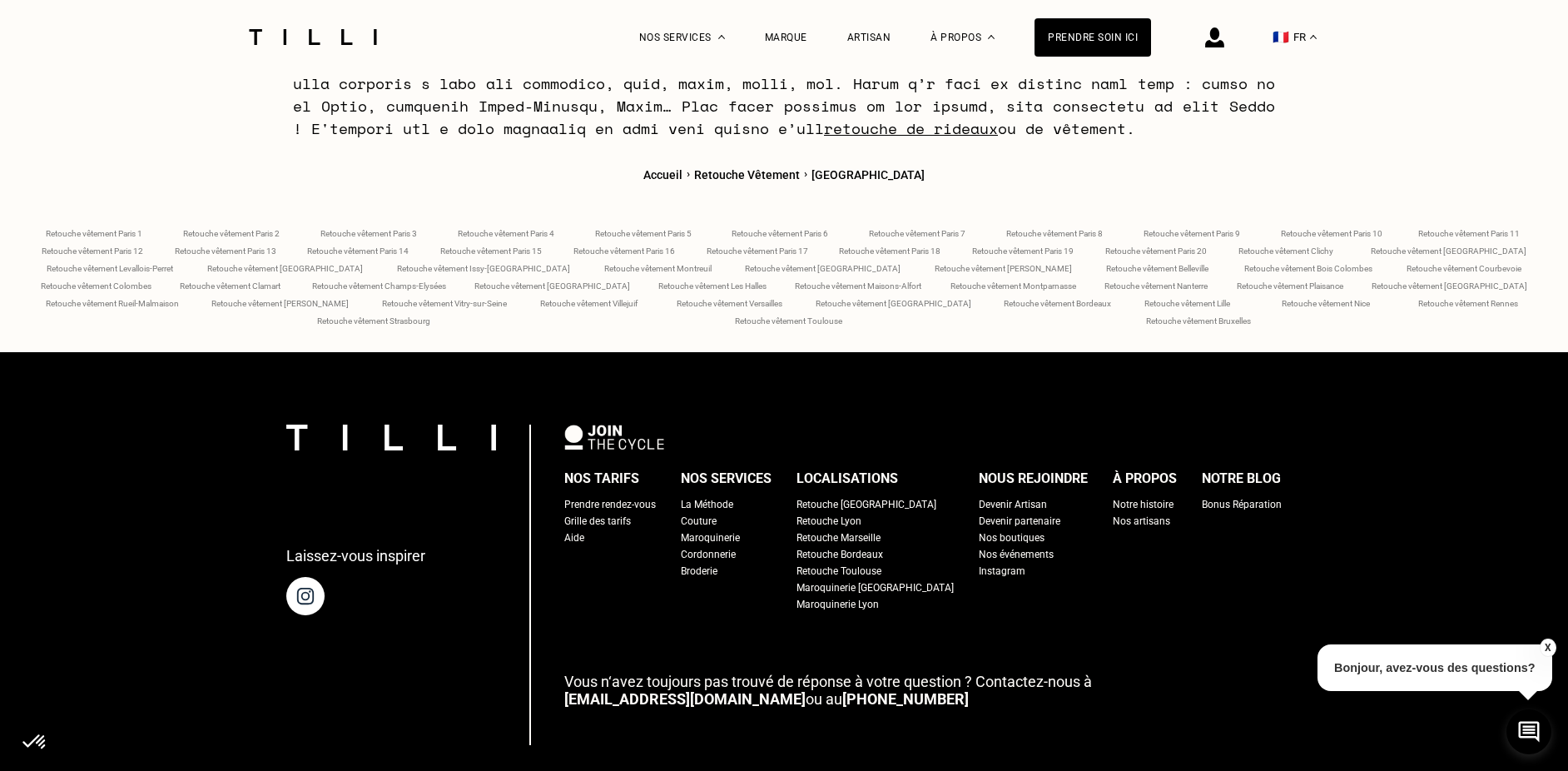
scroll to position [6956, 0]
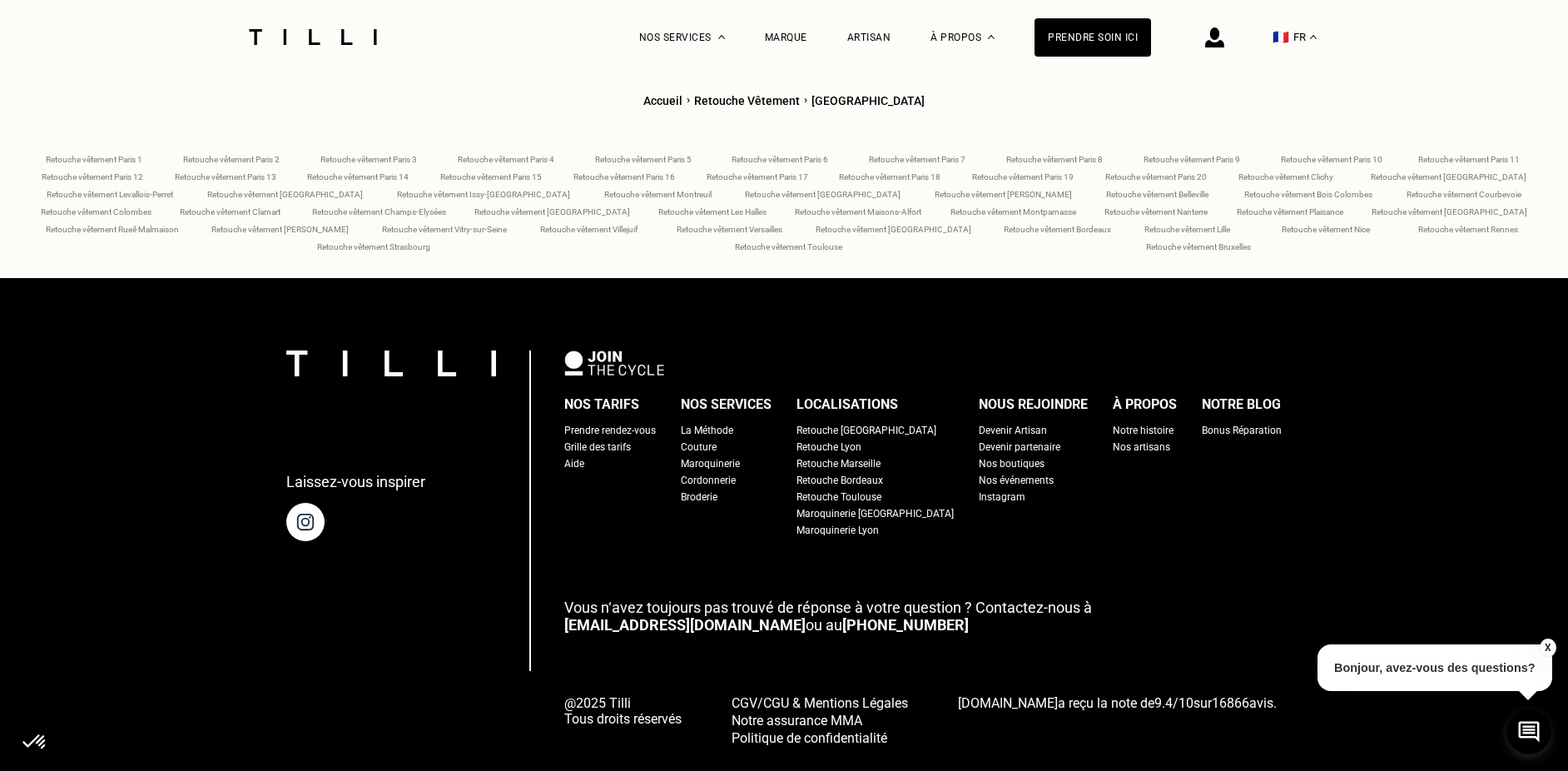
click at [1003, 455] on div "Nos boutiques" at bounding box center [1011, 463] width 65 height 17
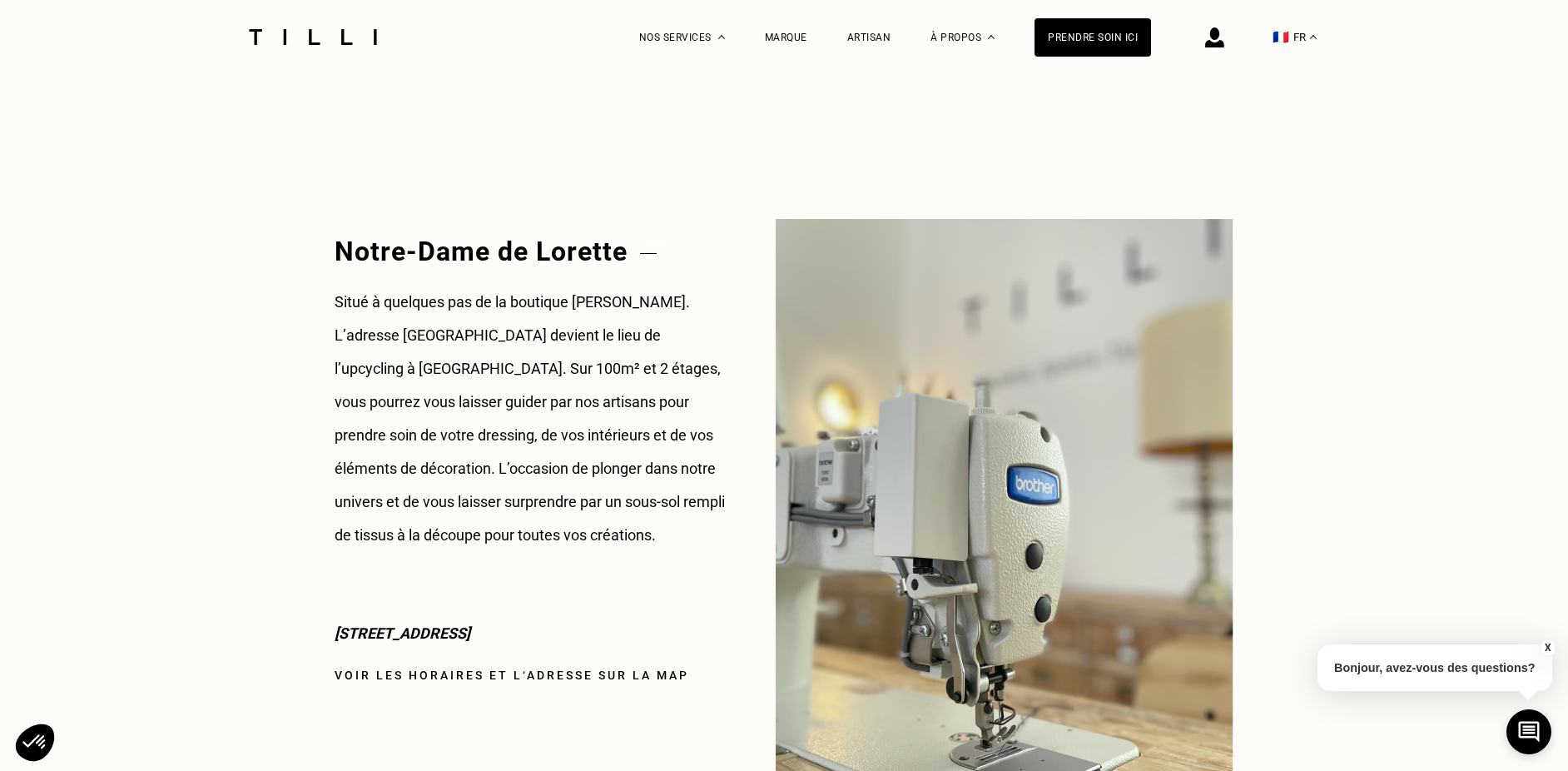
scroll to position [1941, 0]
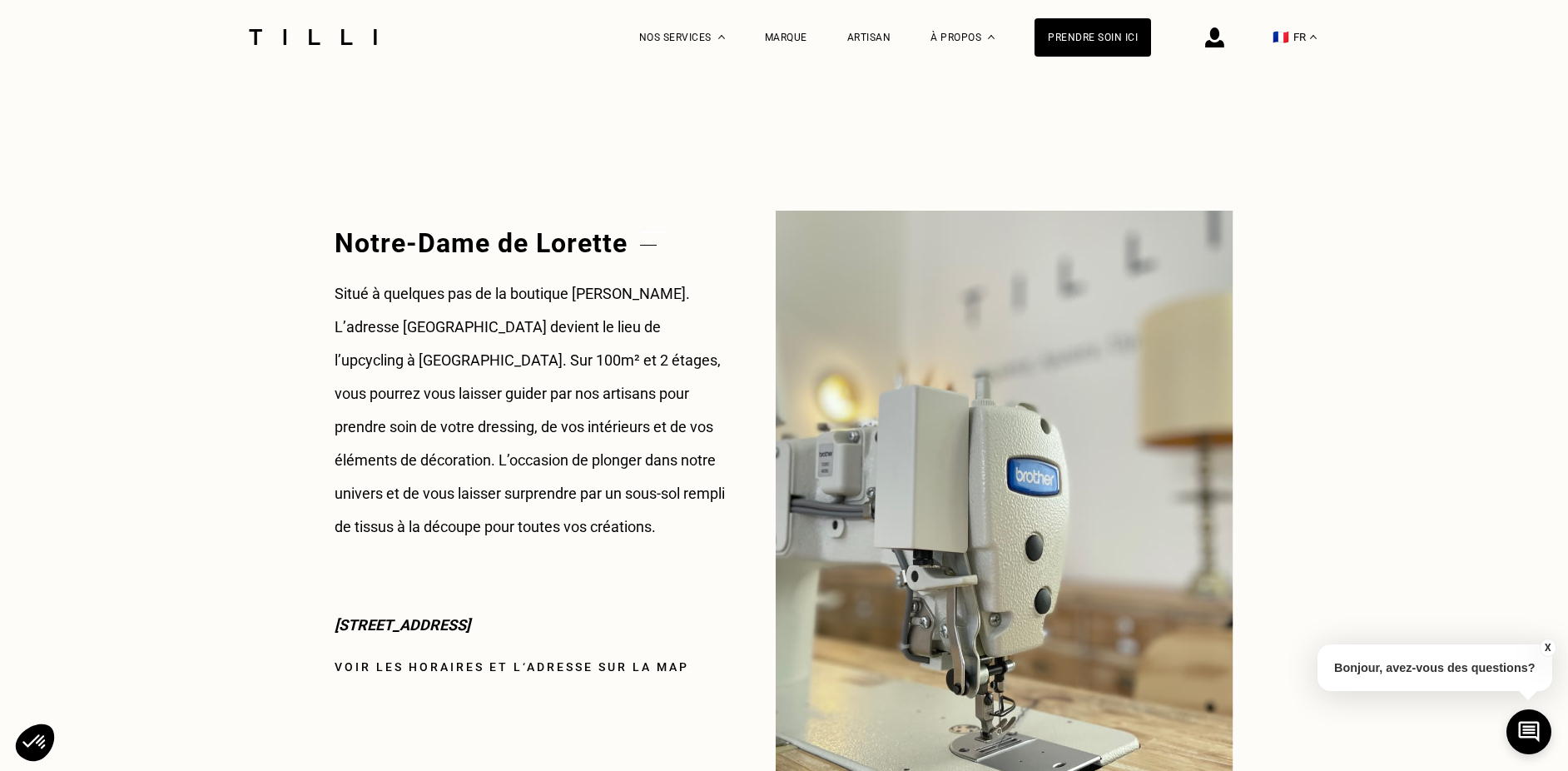
drag, startPoint x: 330, startPoint y: 621, endPoint x: 621, endPoint y: 632, distance: 291.2
click at [640, 664] on link "Voir les horaires et l‘adresse sur la map" at bounding box center [511, 667] width 354 height 13
click at [694, 200] on span "Broderie" at bounding box center [675, 201] width 45 height 12
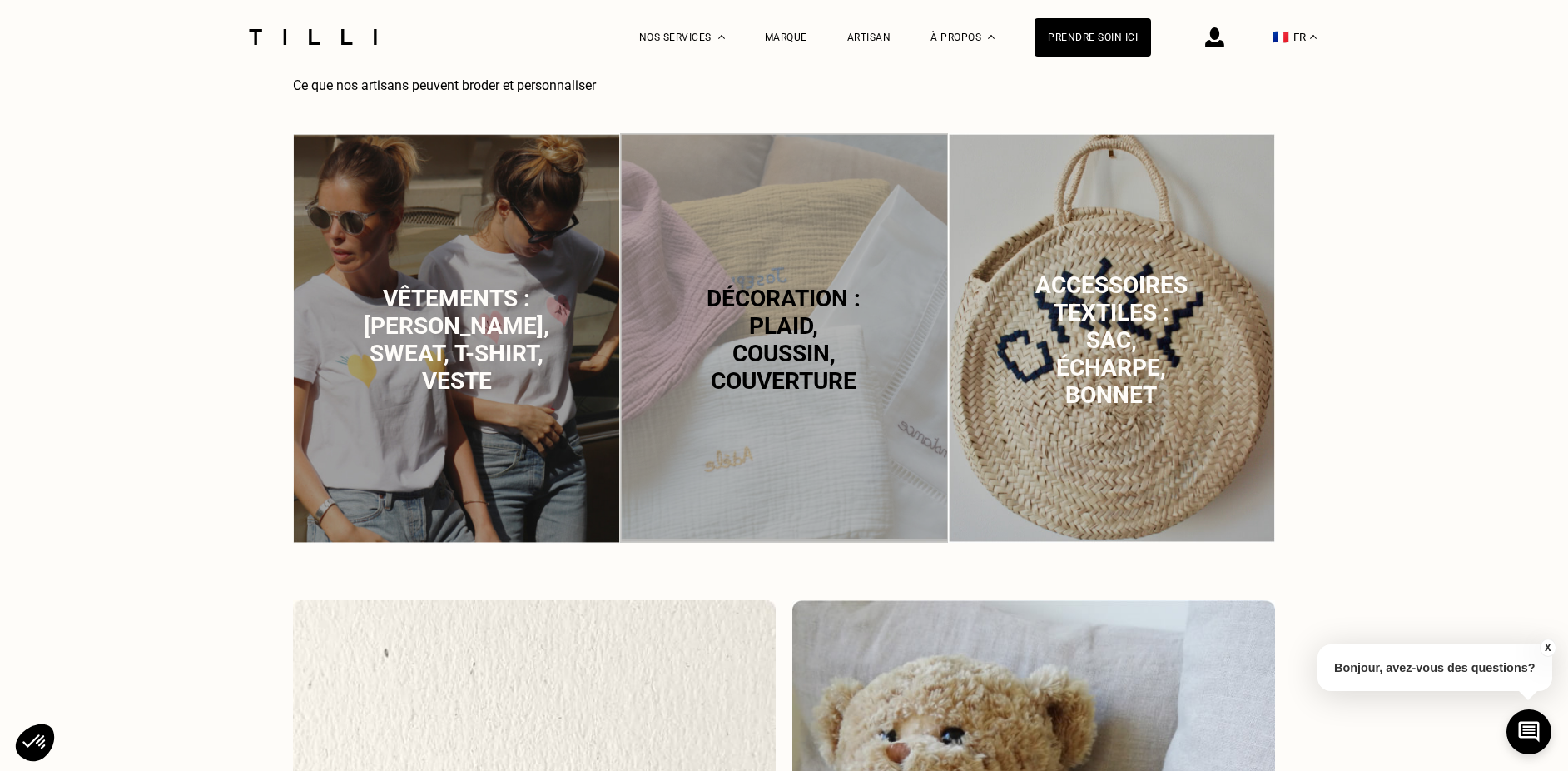
scroll to position [903, 0]
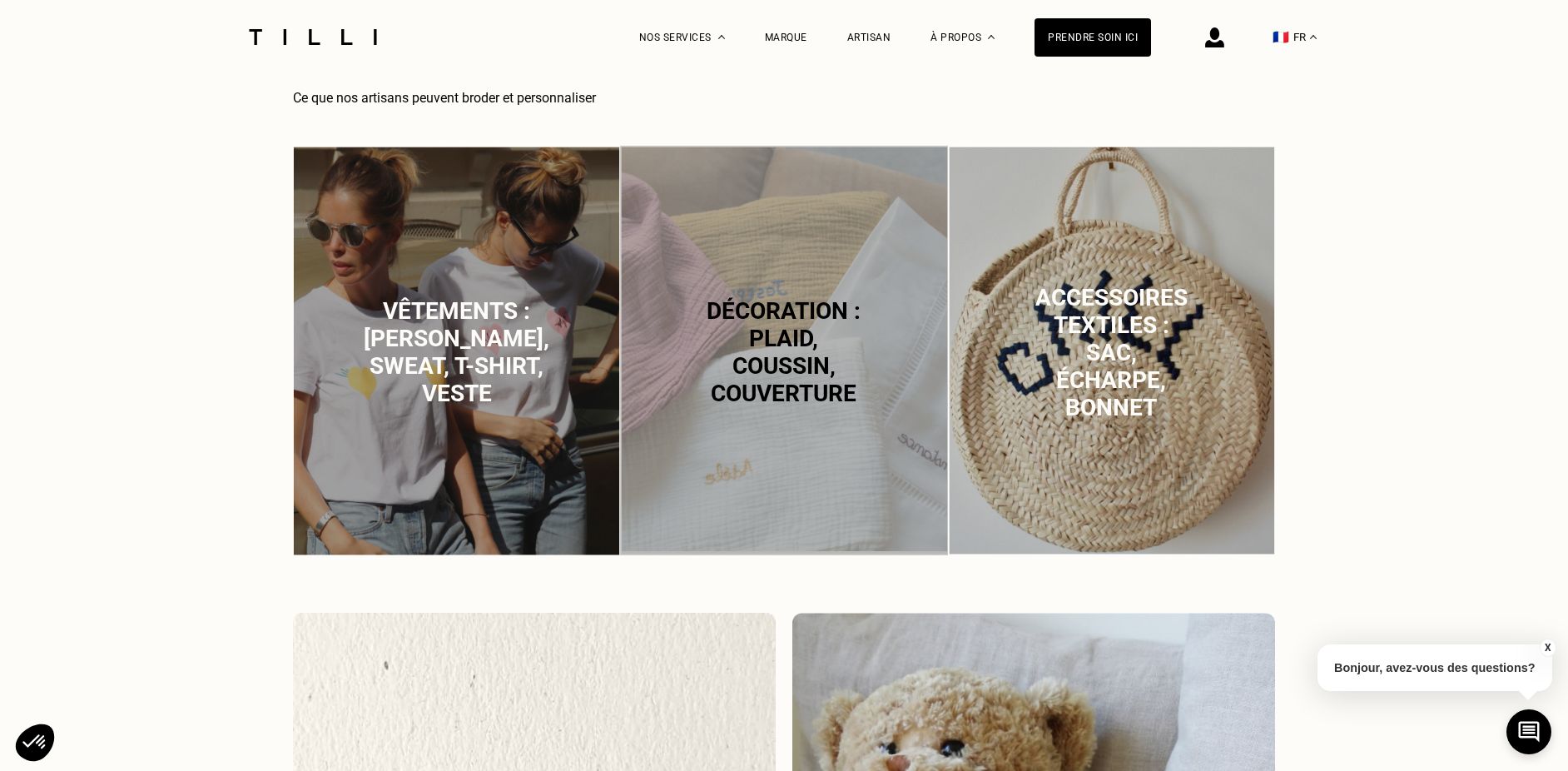
click at [1164, 358] on p "Accessoires textiles : sac, écharpe, bonnet" at bounding box center [1111, 352] width 164 height 137
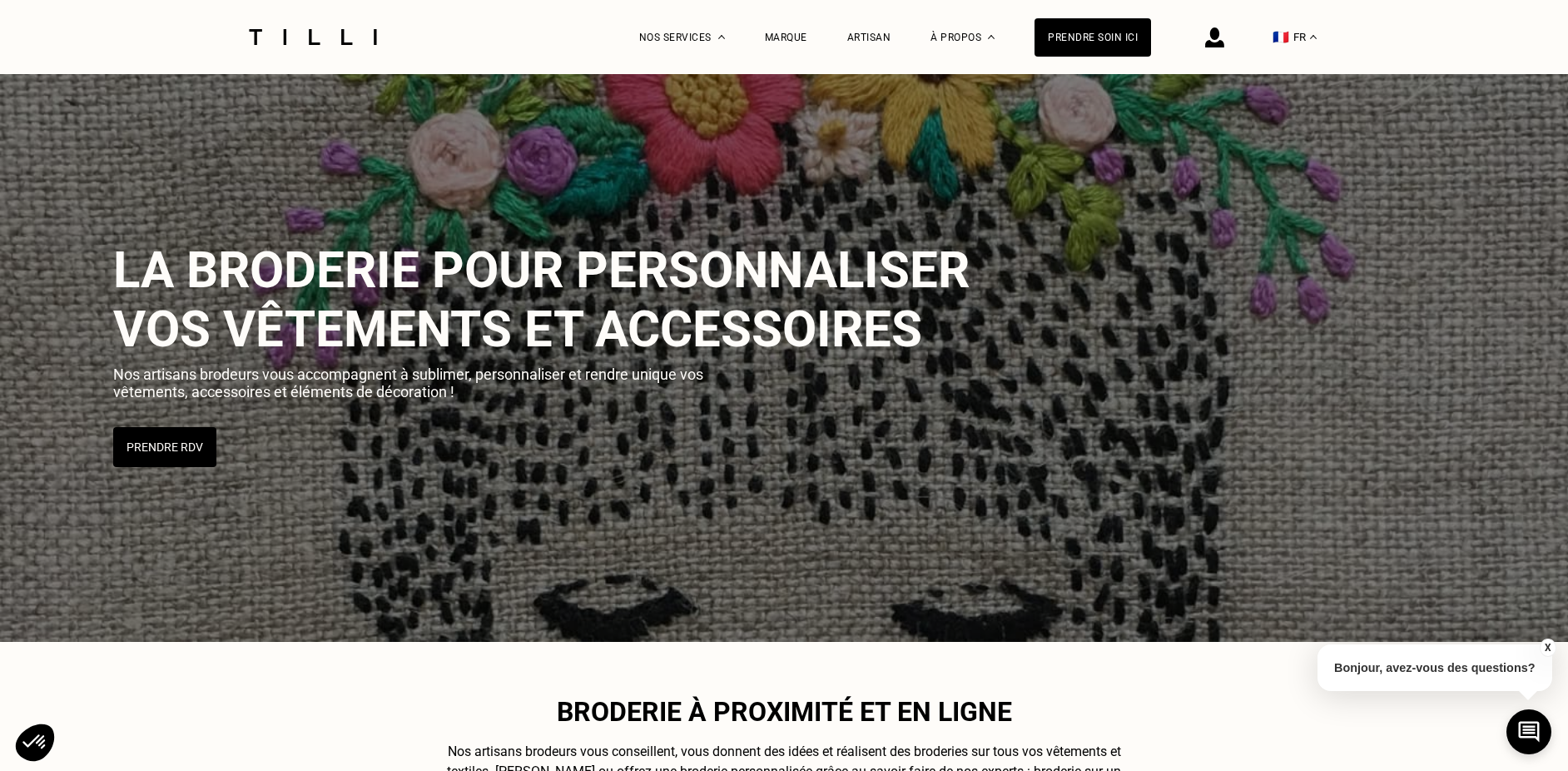
scroll to position [0, 0]
